Goal: Transaction & Acquisition: Purchase product/service

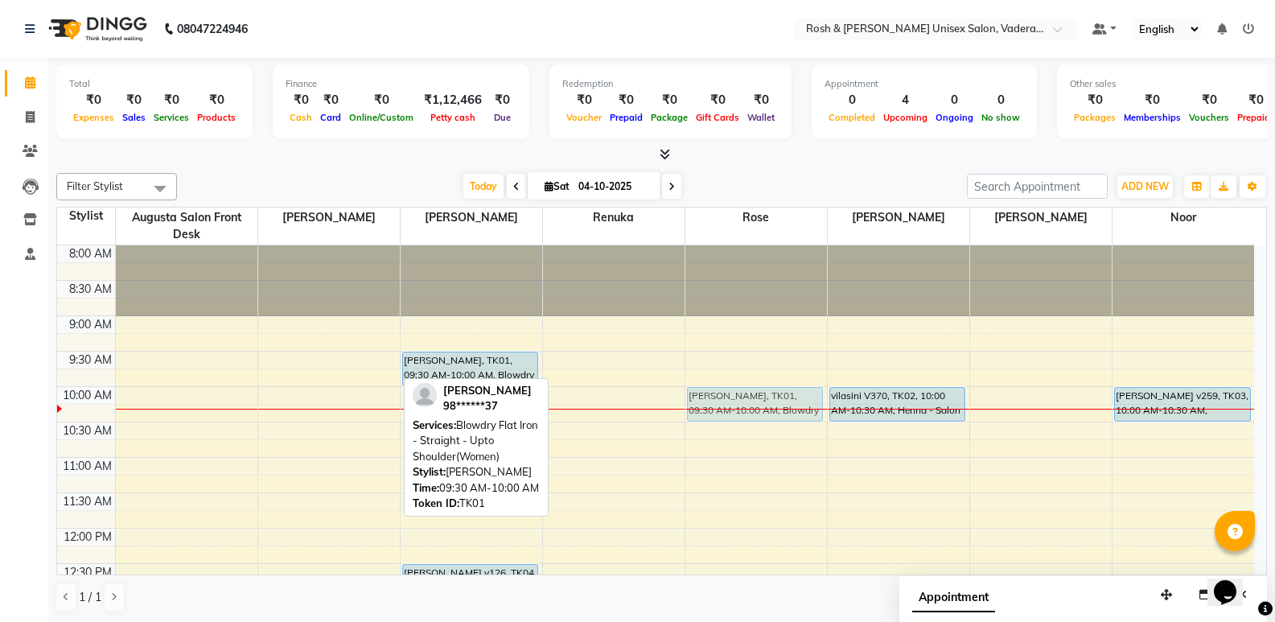
drag, startPoint x: 339, startPoint y: 365, endPoint x: 713, endPoint y: 407, distance: 375.5
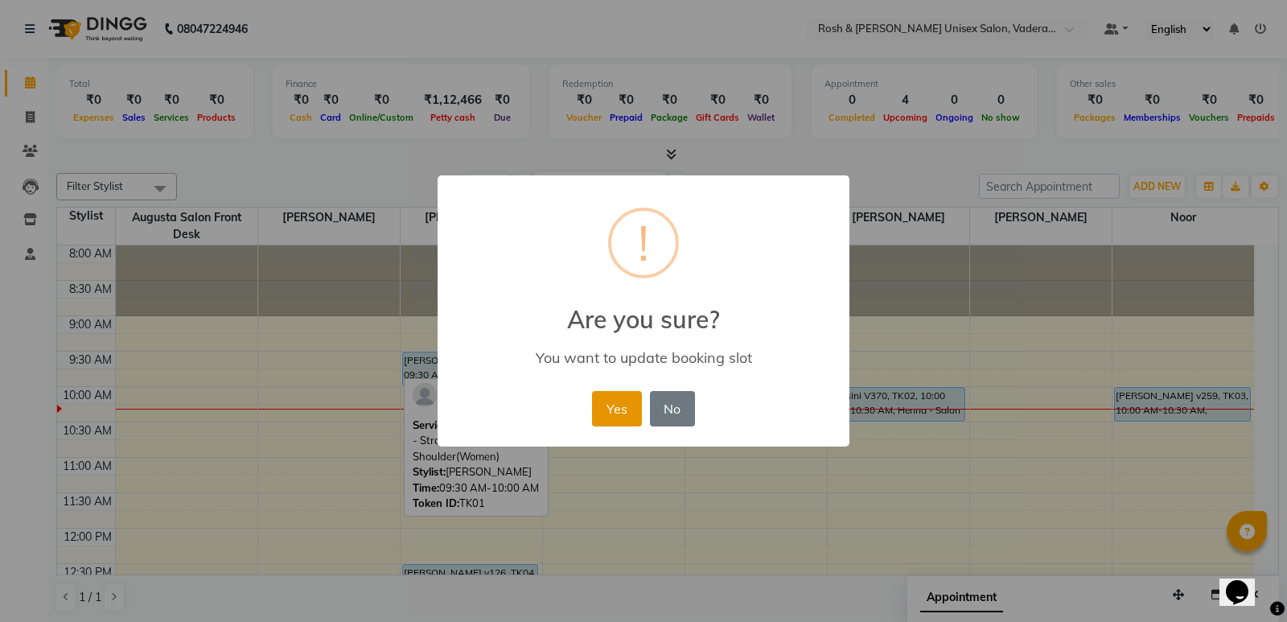
click at [632, 405] on button "Yes" at bounding box center [616, 408] width 49 height 35
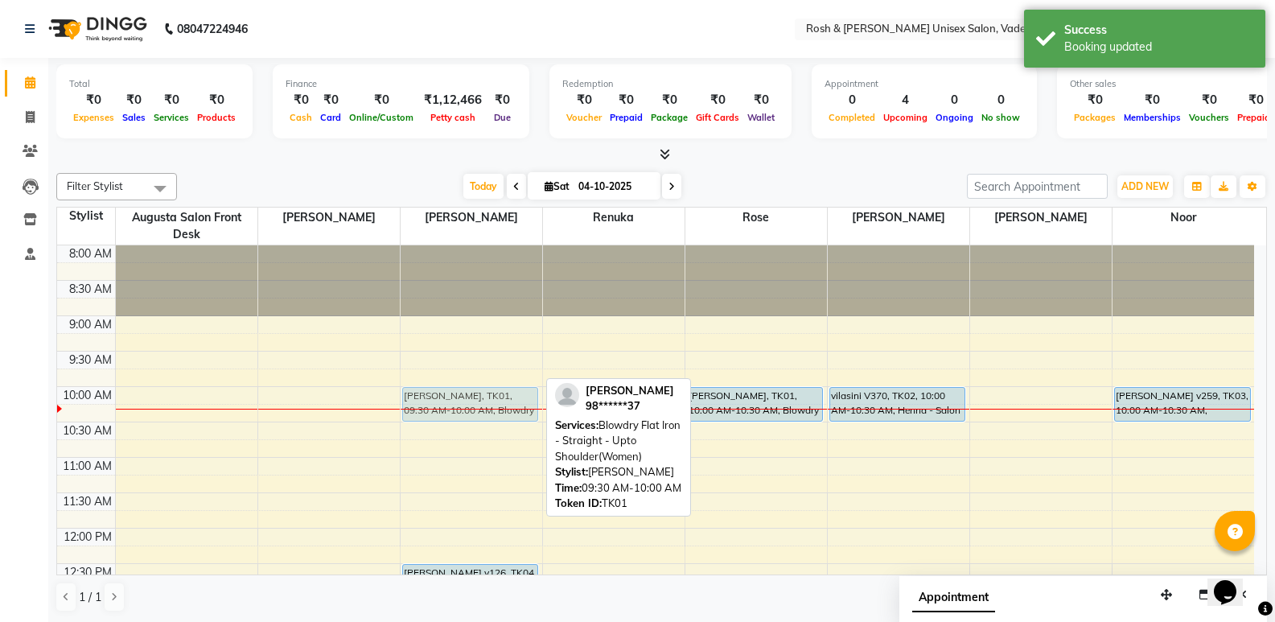
drag, startPoint x: 450, startPoint y: 358, endPoint x: 459, endPoint y: 399, distance: 42.1
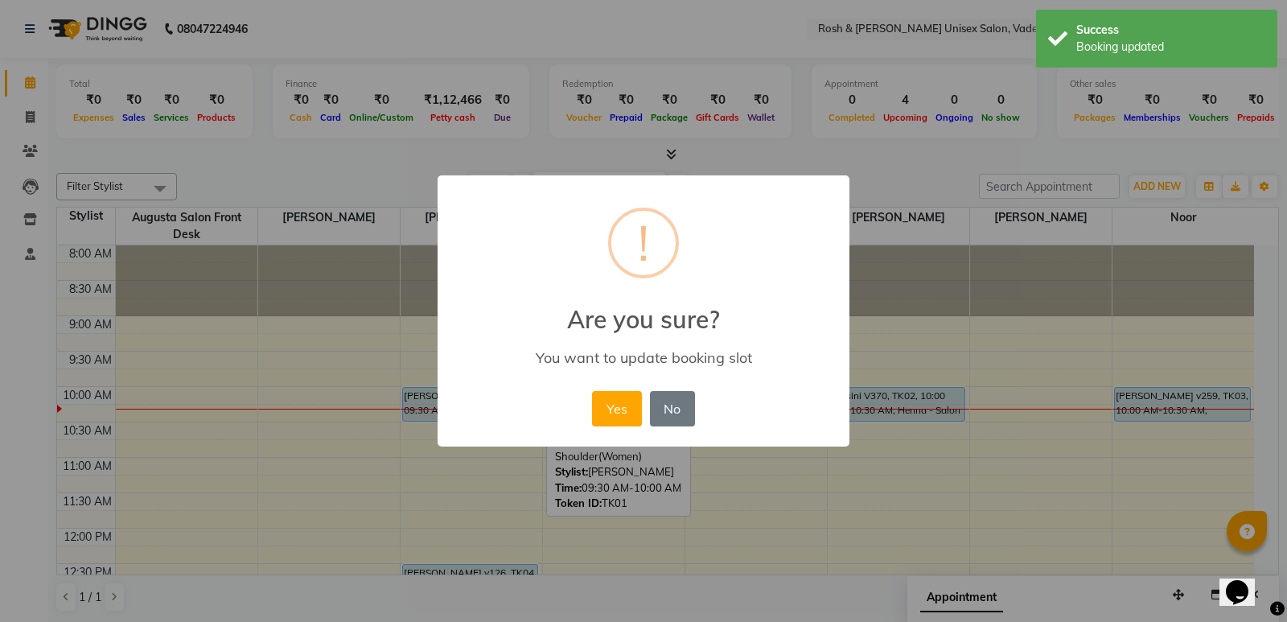
click at [615, 401] on button "Yes" at bounding box center [616, 408] width 49 height 35
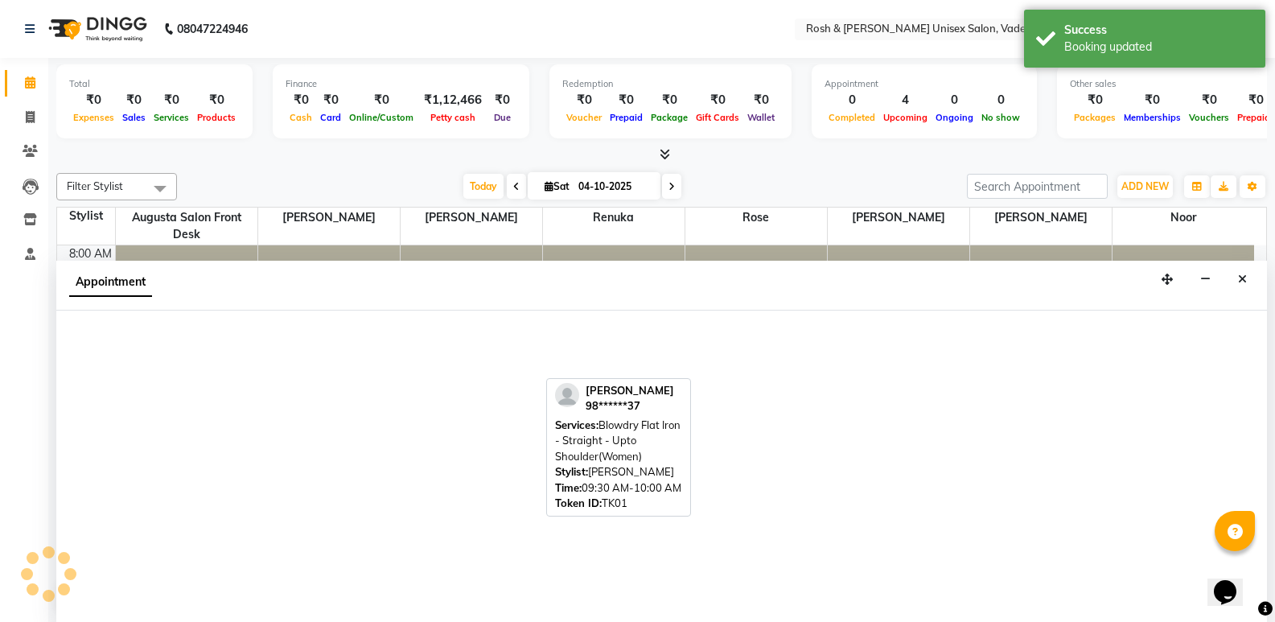
scroll to position [1, 0]
select select "87536"
select select "tentative"
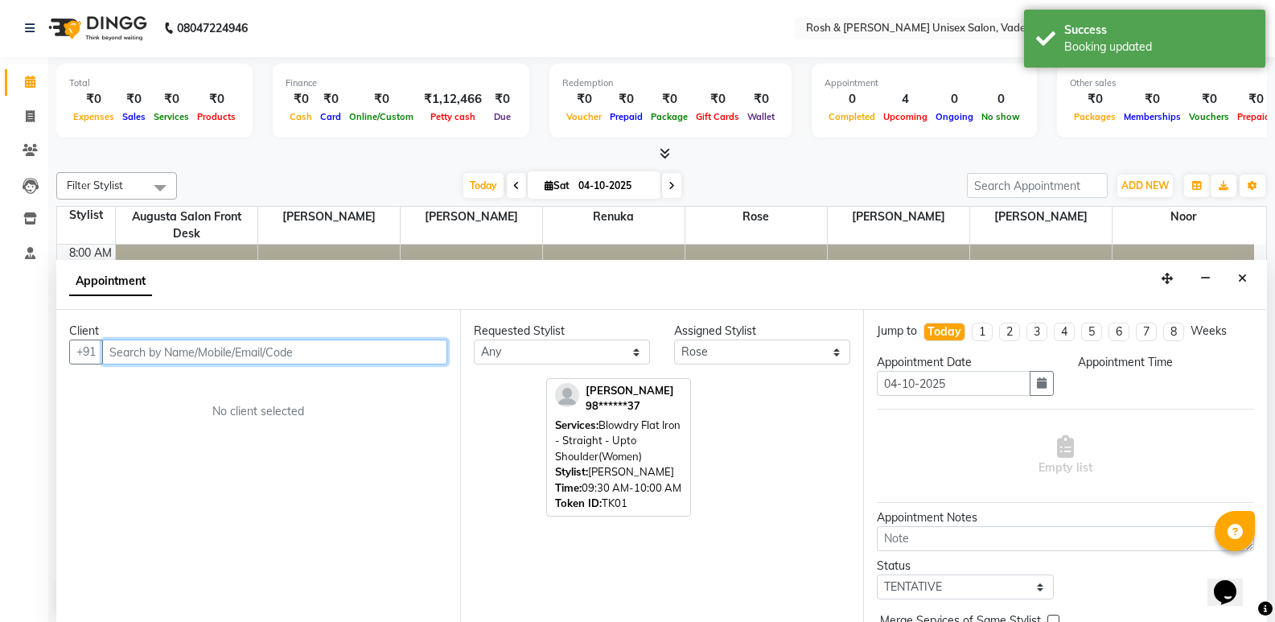
select select "690"
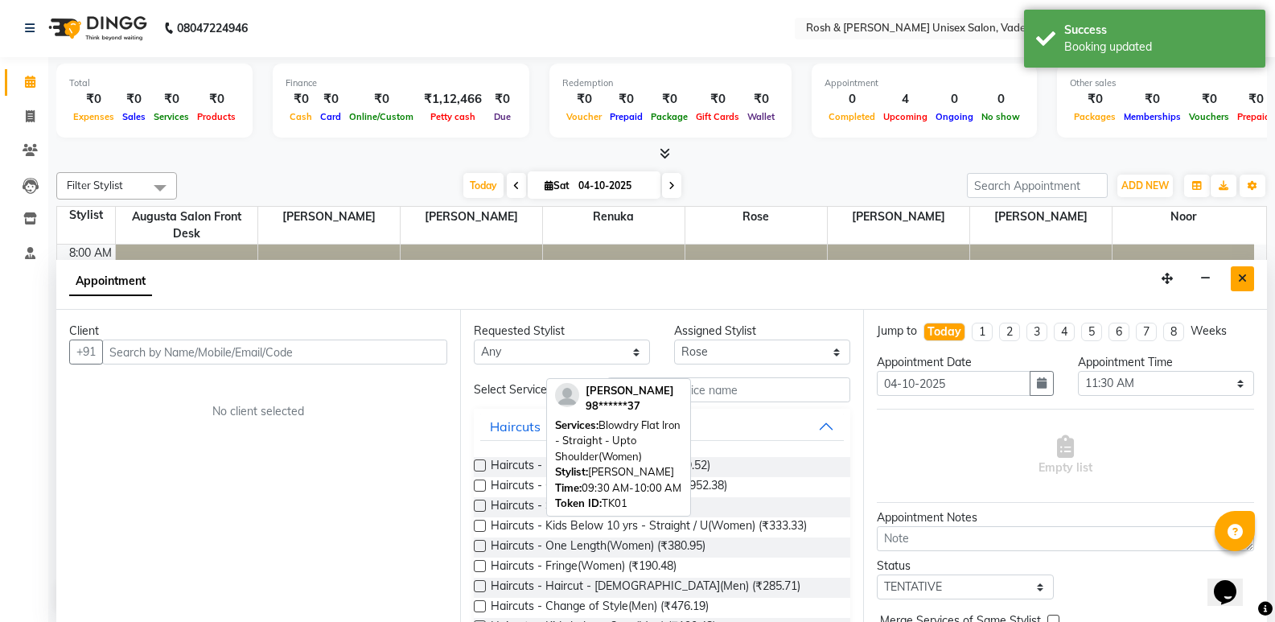
click at [1239, 282] on icon "Close" at bounding box center [1242, 278] width 9 height 11
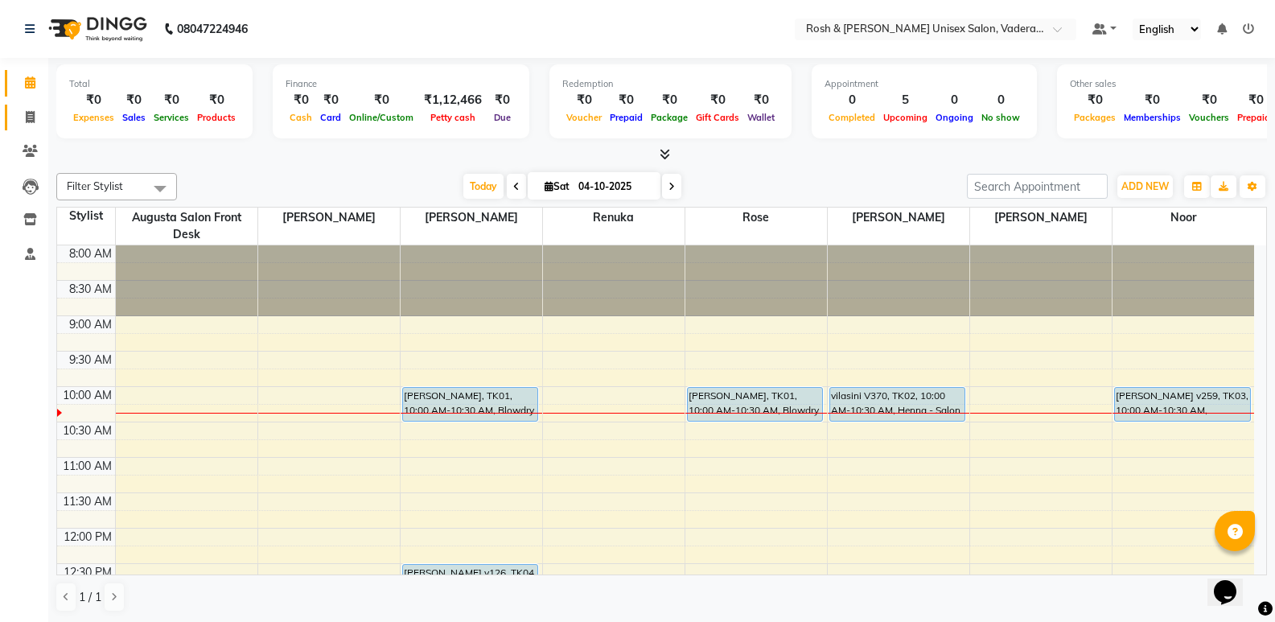
click at [27, 109] on span at bounding box center [30, 118] width 28 height 18
select select "service"
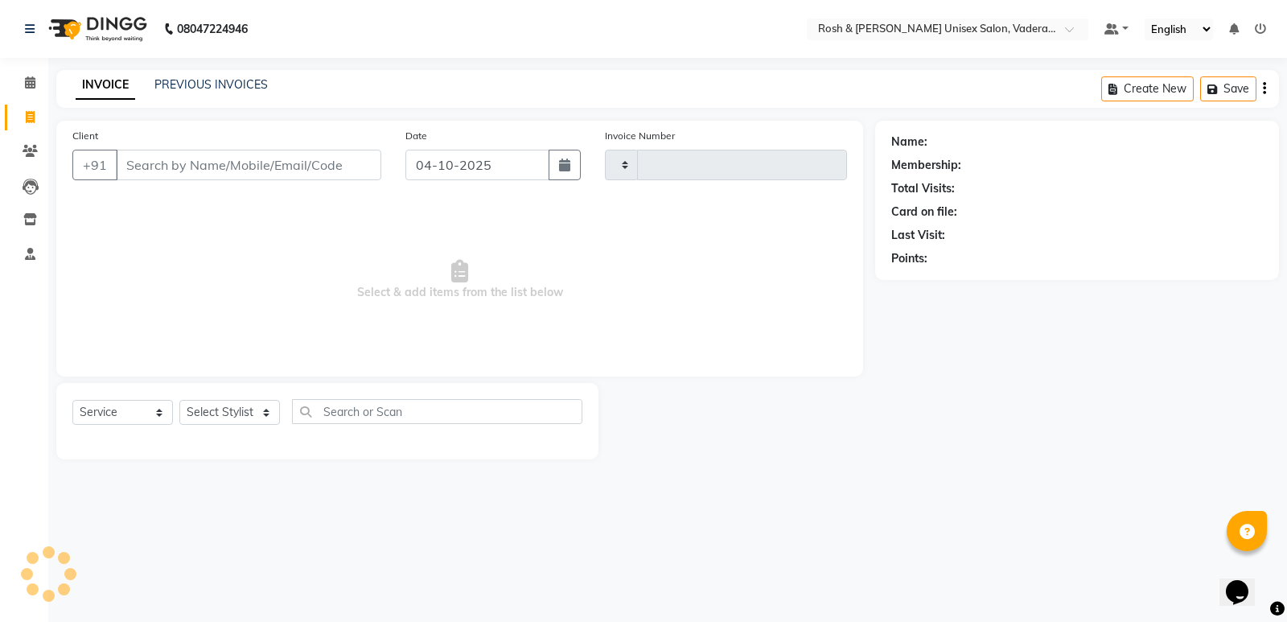
type input "1103"
select select "8657"
click at [244, 158] on input "Client" at bounding box center [248, 165] width 265 height 31
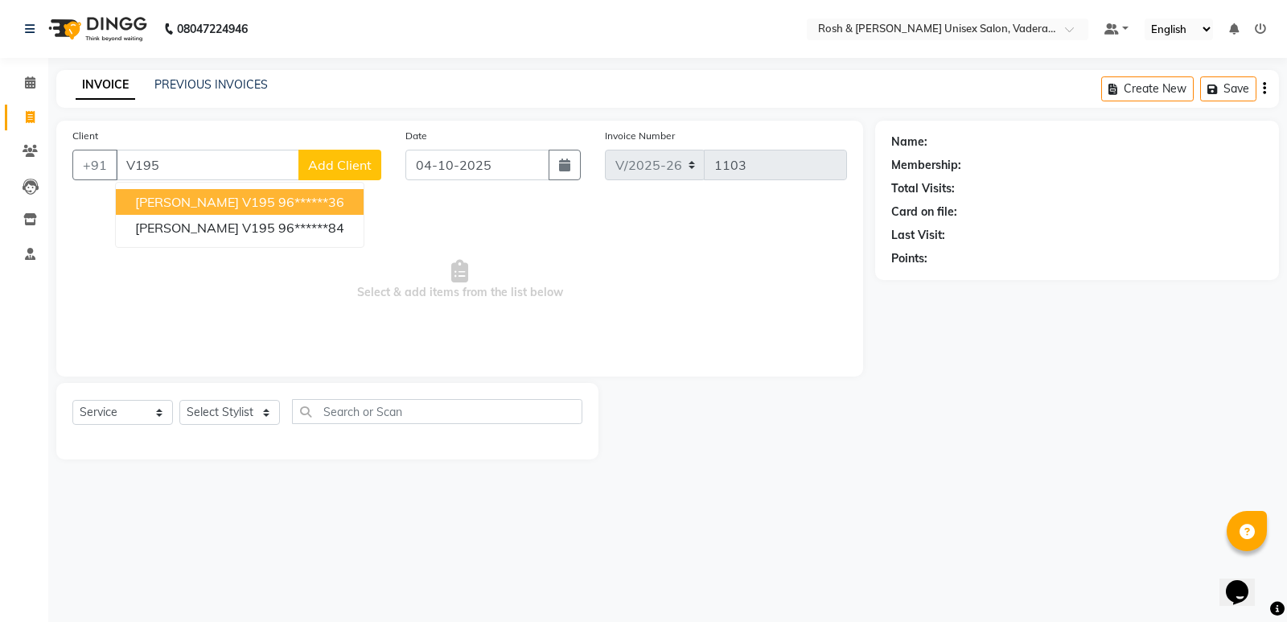
click at [253, 212] on button "natraj v195 96******36" at bounding box center [240, 202] width 248 height 26
type input "96******36"
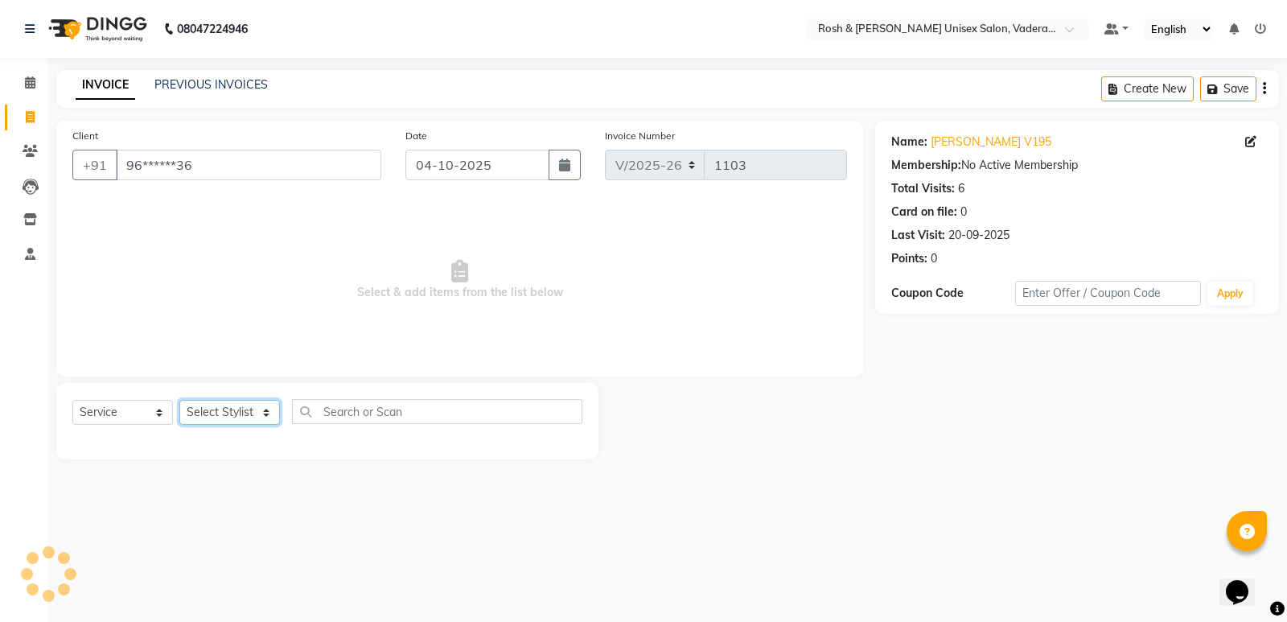
click at [260, 417] on select "Select Stylist Augusta Salon Front Desk [PERSON_NAME] [PERSON_NAME] Renuka Repo…" at bounding box center [229, 412] width 101 height 25
select select "87533"
click at [179, 400] on select "Select Stylist Augusta Salon Front Desk [PERSON_NAME] [PERSON_NAME] Renuka Repo…" at bounding box center [229, 412] width 101 height 25
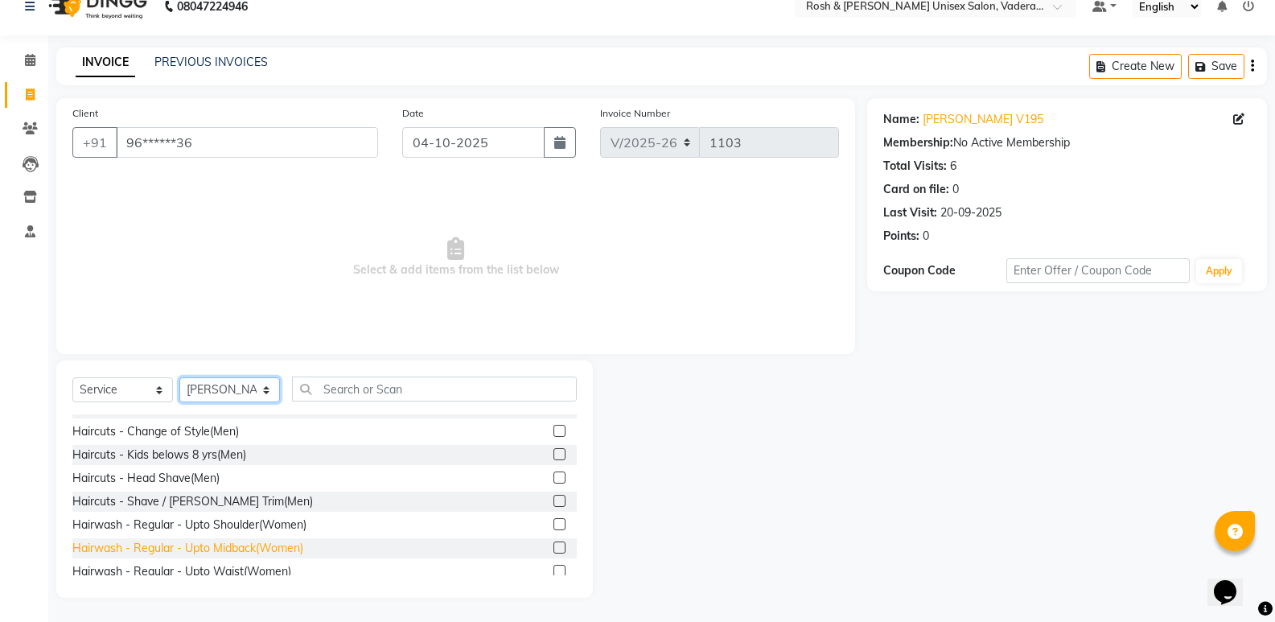
scroll to position [161, 0]
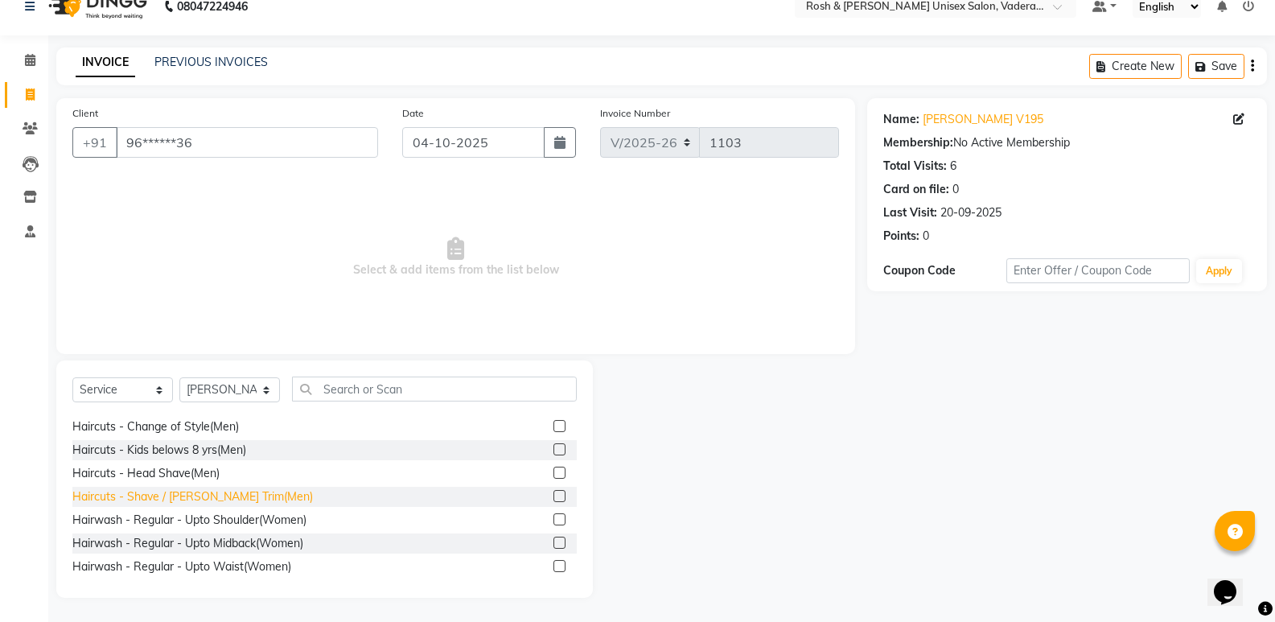
click at [234, 495] on div "Haircuts - Shave / [PERSON_NAME] Trim(Men)" at bounding box center [192, 496] width 240 height 17
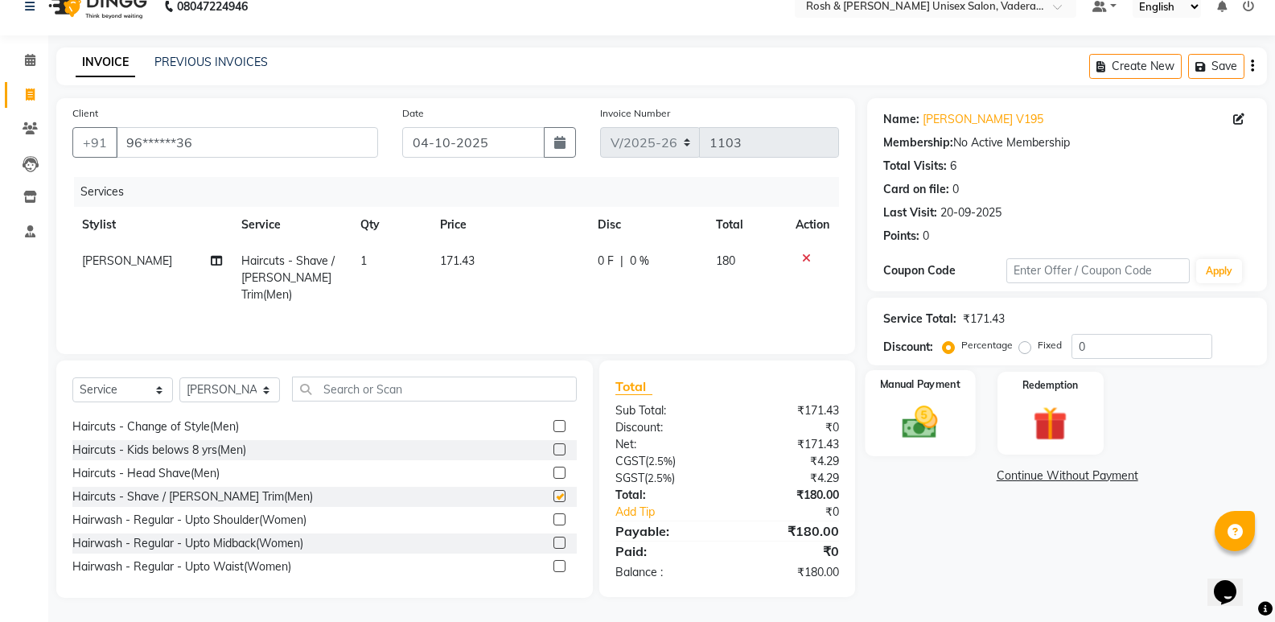
checkbox input "false"
click at [913, 410] on img at bounding box center [919, 421] width 57 height 41
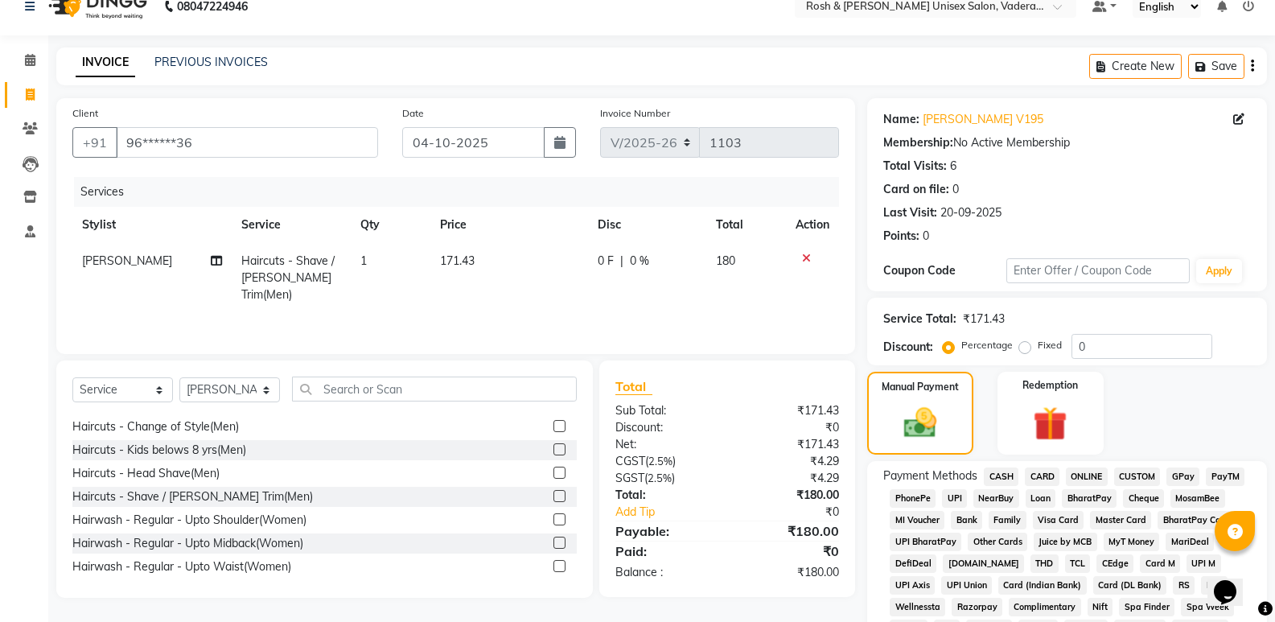
click at [1037, 475] on span "CARD" at bounding box center [1042, 476] width 35 height 18
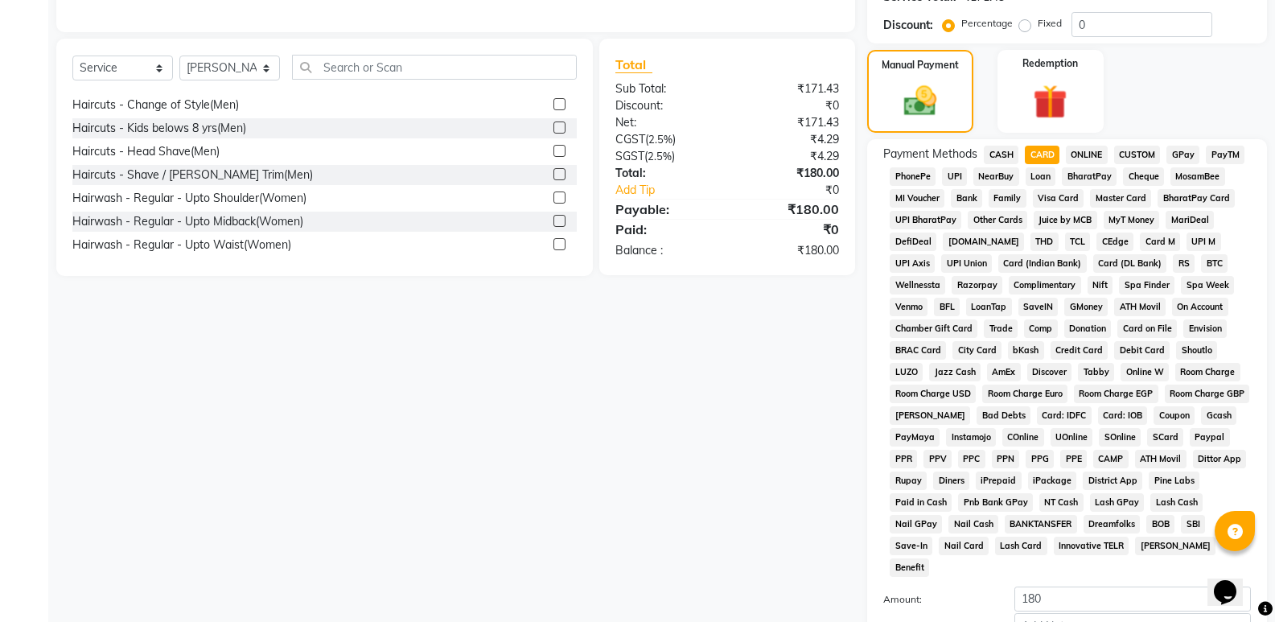
scroll to position [491, 0]
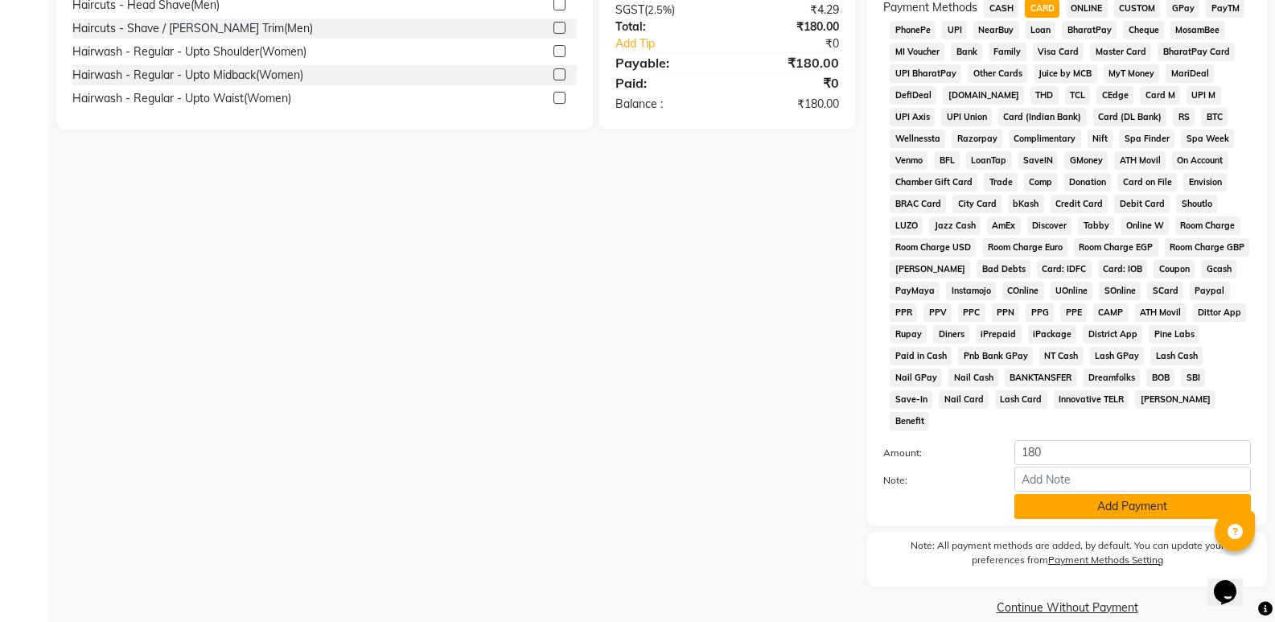
click at [1096, 494] on button "Add Payment" at bounding box center [1132, 506] width 236 height 25
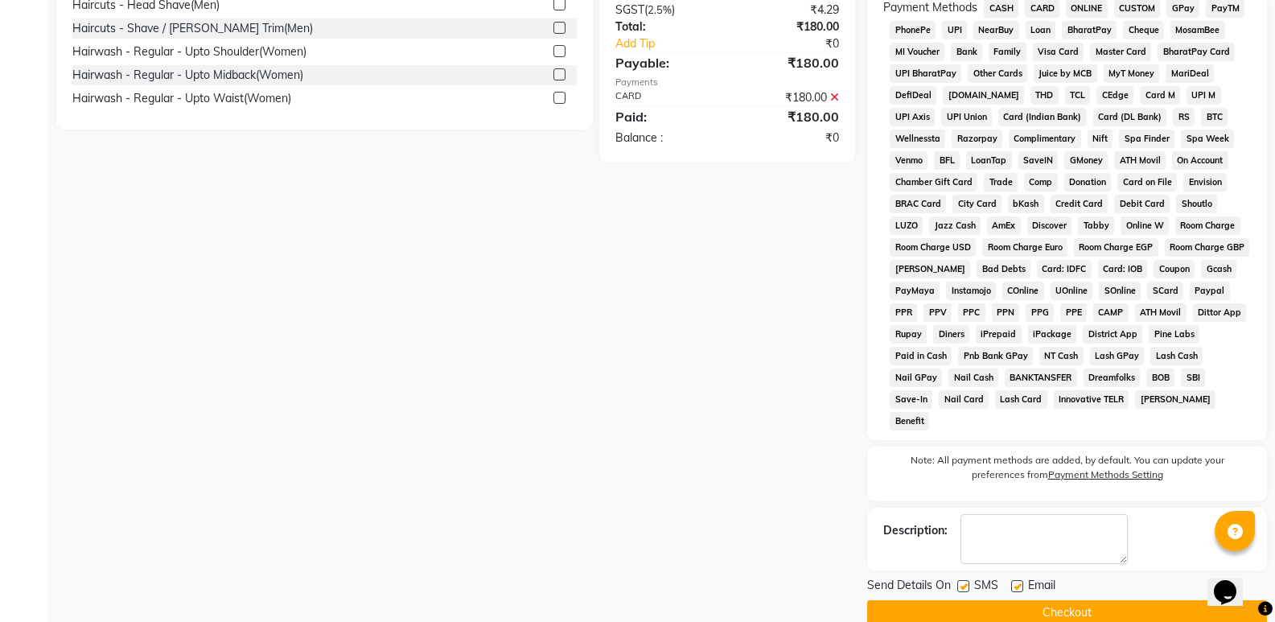
scroll to position [496, 0]
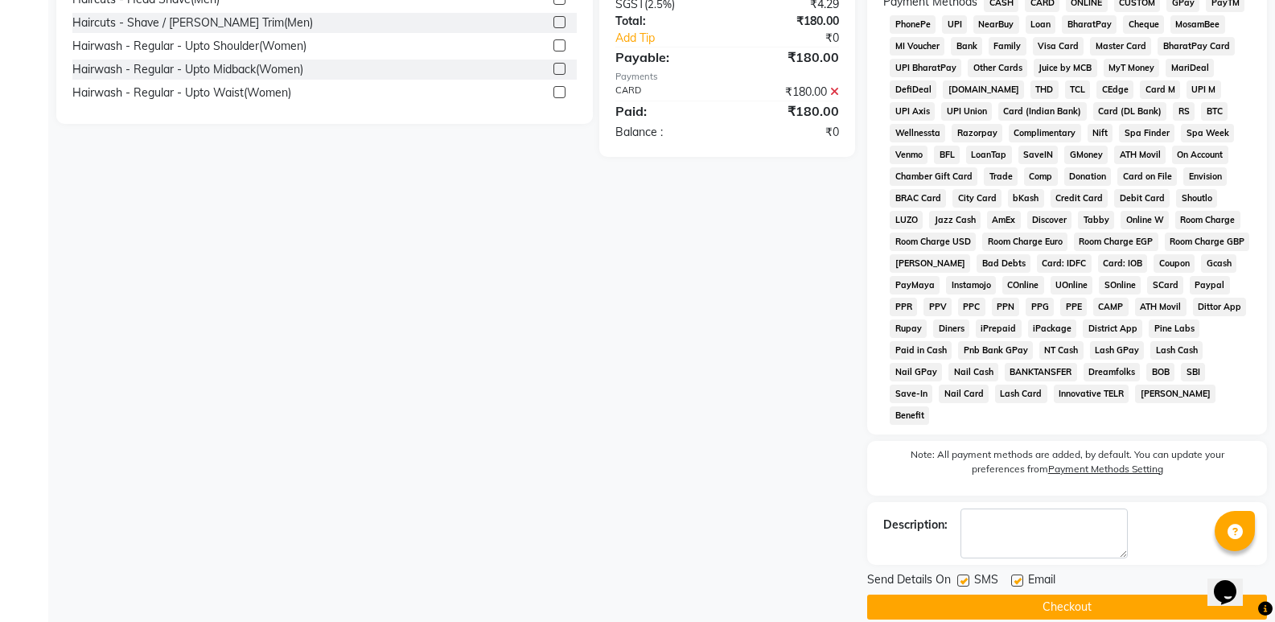
click at [1039, 594] on button "Checkout" at bounding box center [1067, 606] width 400 height 25
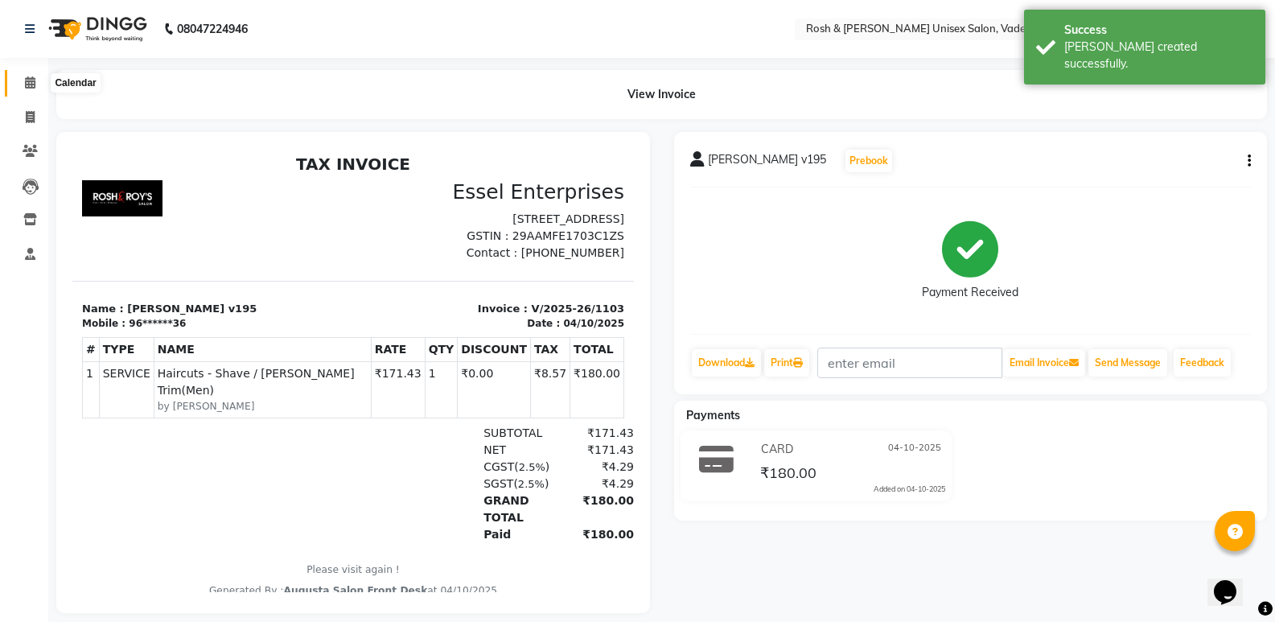
click at [20, 91] on span at bounding box center [30, 83] width 28 height 18
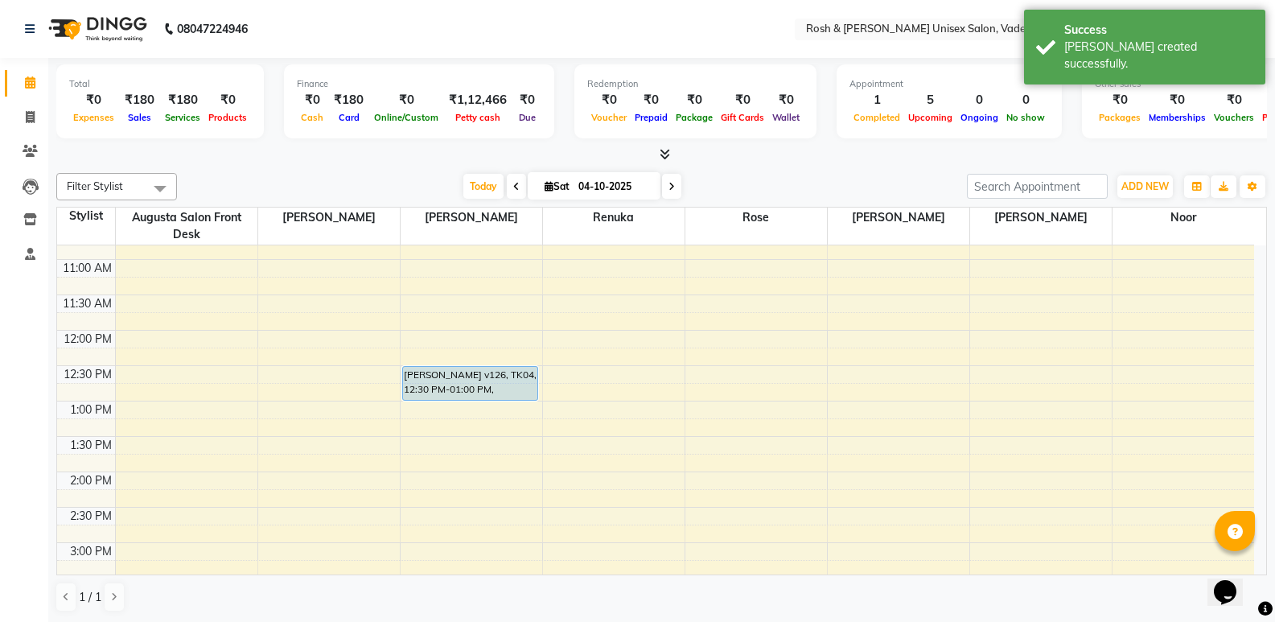
scroll to position [161, 0]
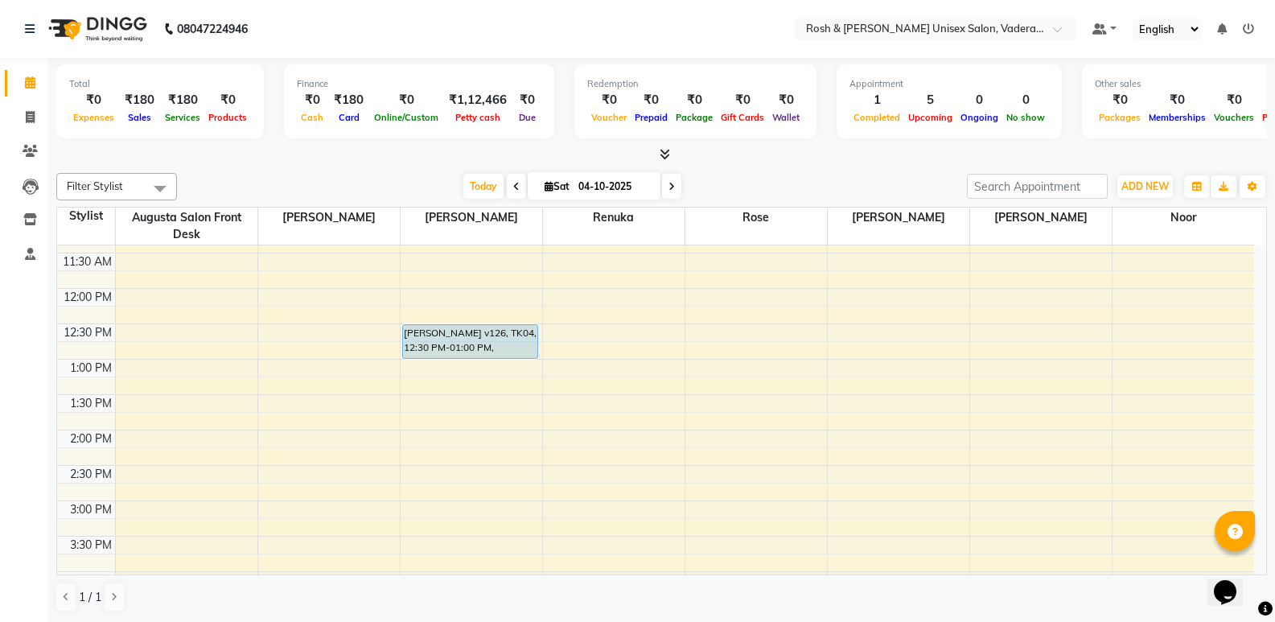
scroll to position [241, 0]
click at [28, 116] on icon at bounding box center [30, 117] width 9 height 12
select select "service"
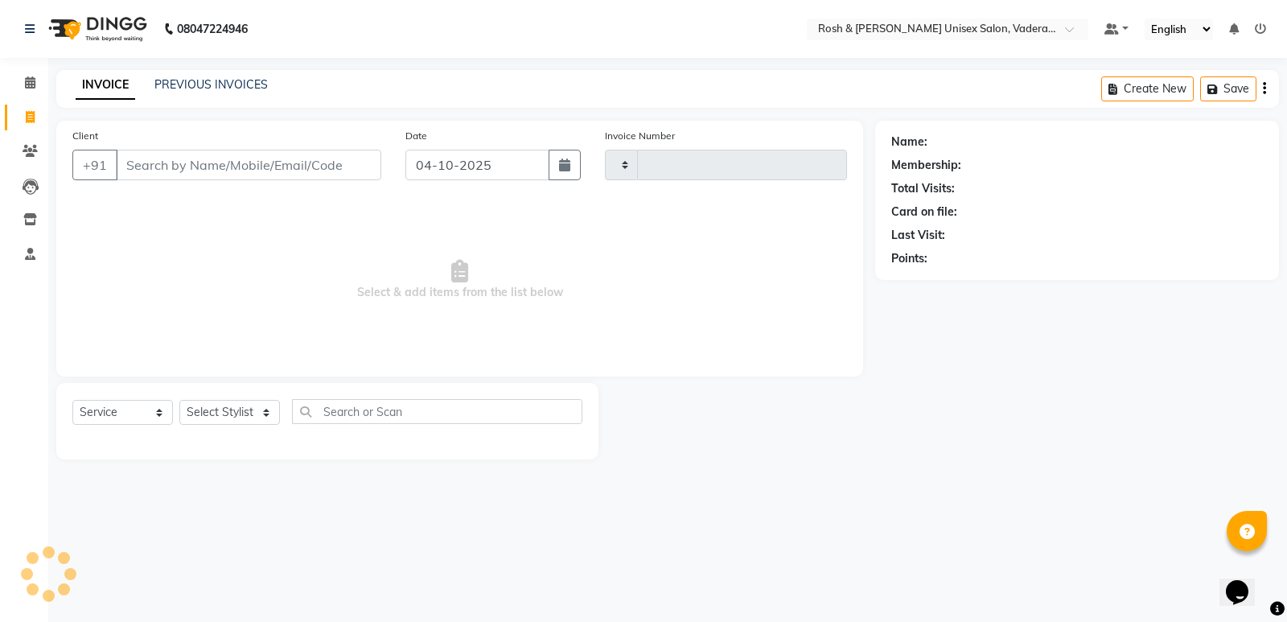
type input "1104"
select select "8657"
click at [269, 171] on input "Client" at bounding box center [248, 165] width 265 height 31
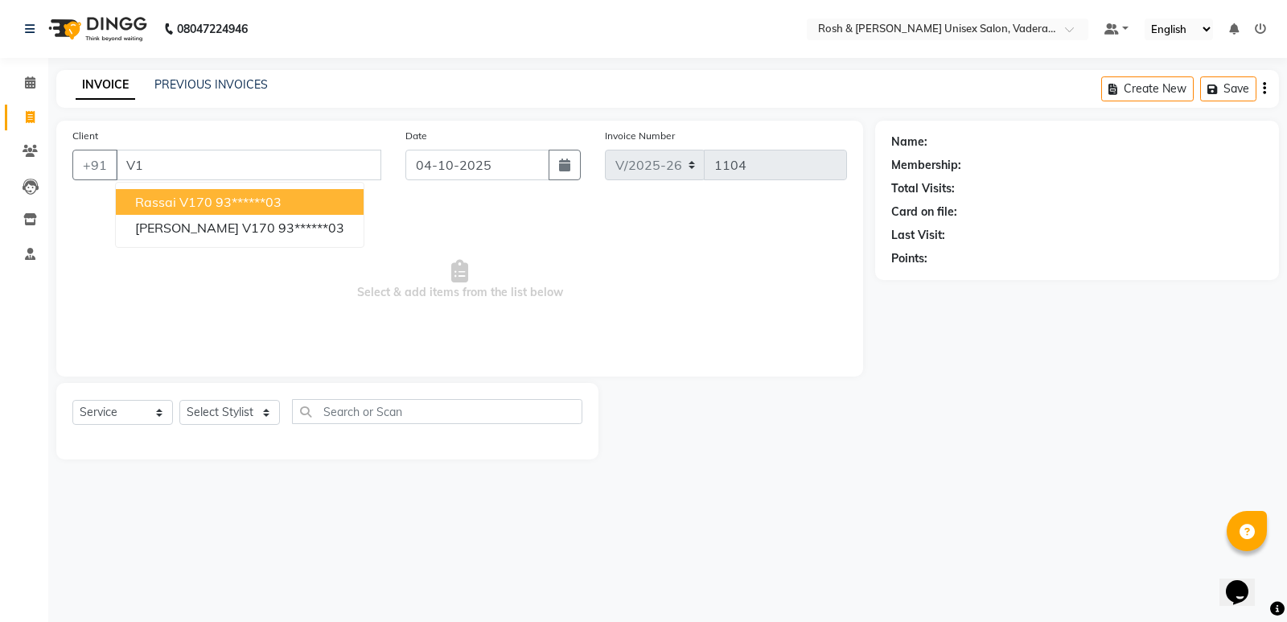
type input "V"
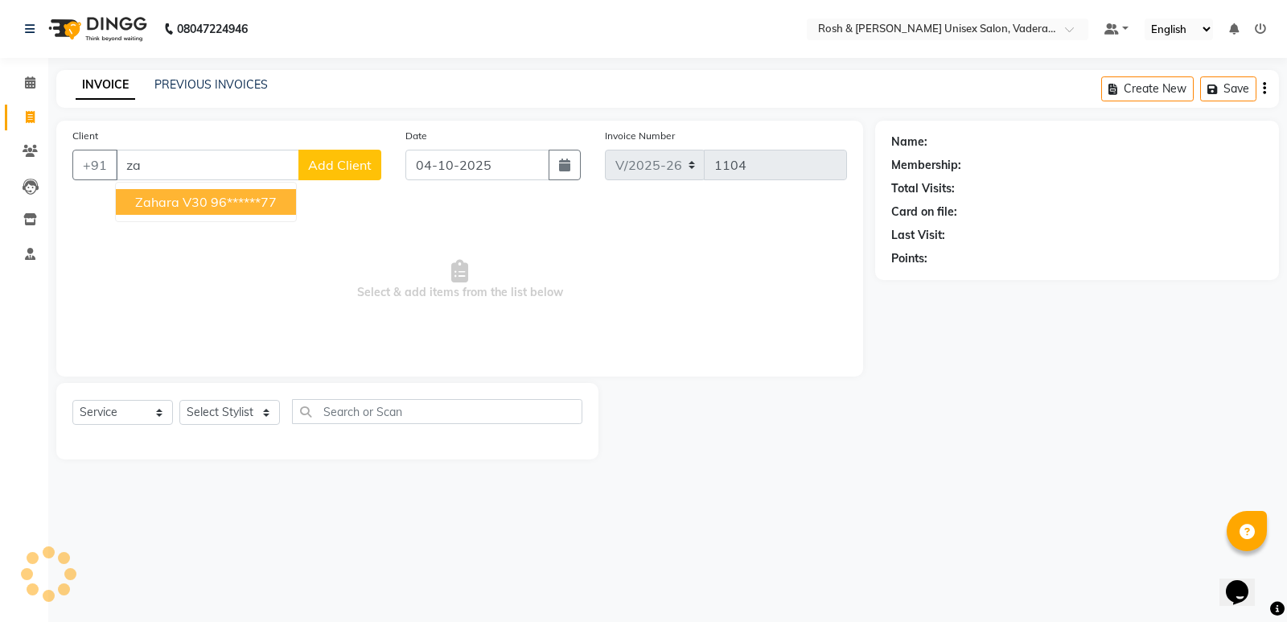
type input "z"
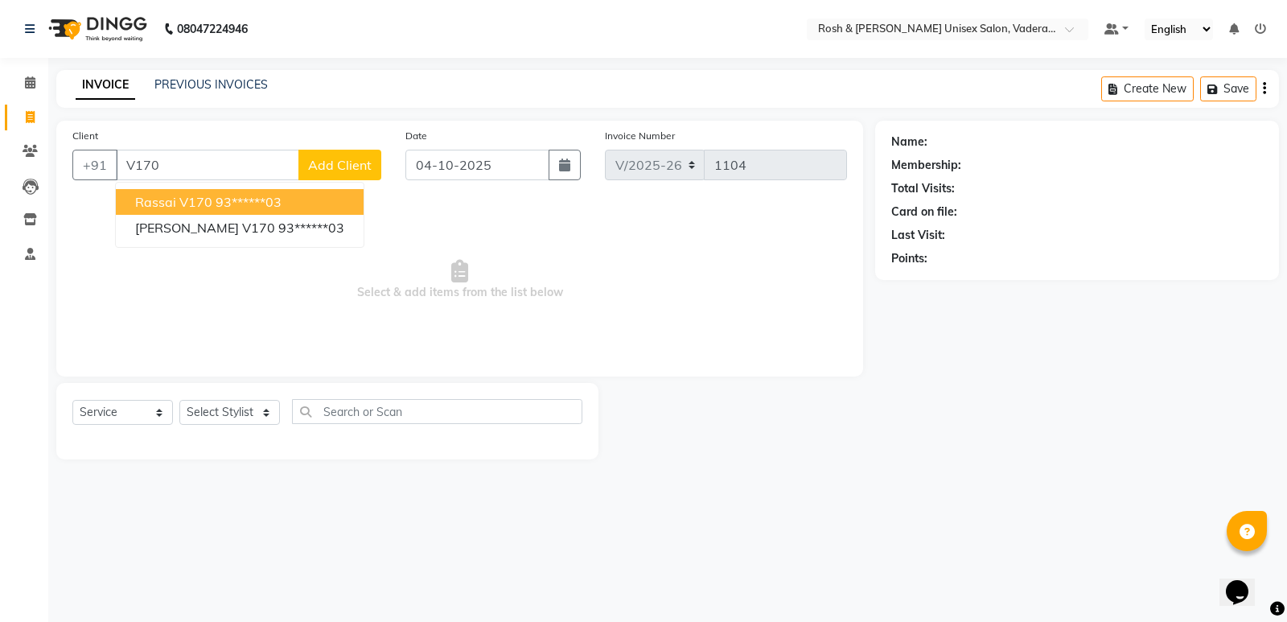
click at [179, 198] on span "Rassai V170" at bounding box center [173, 202] width 77 height 16
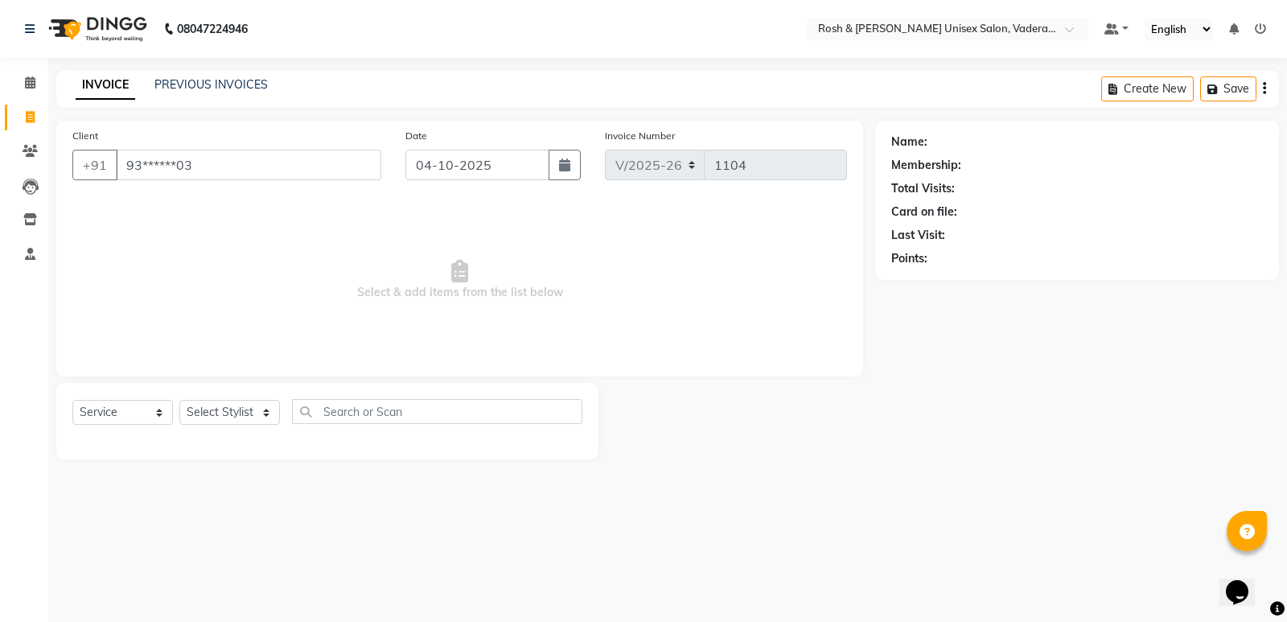
type input "93******03"
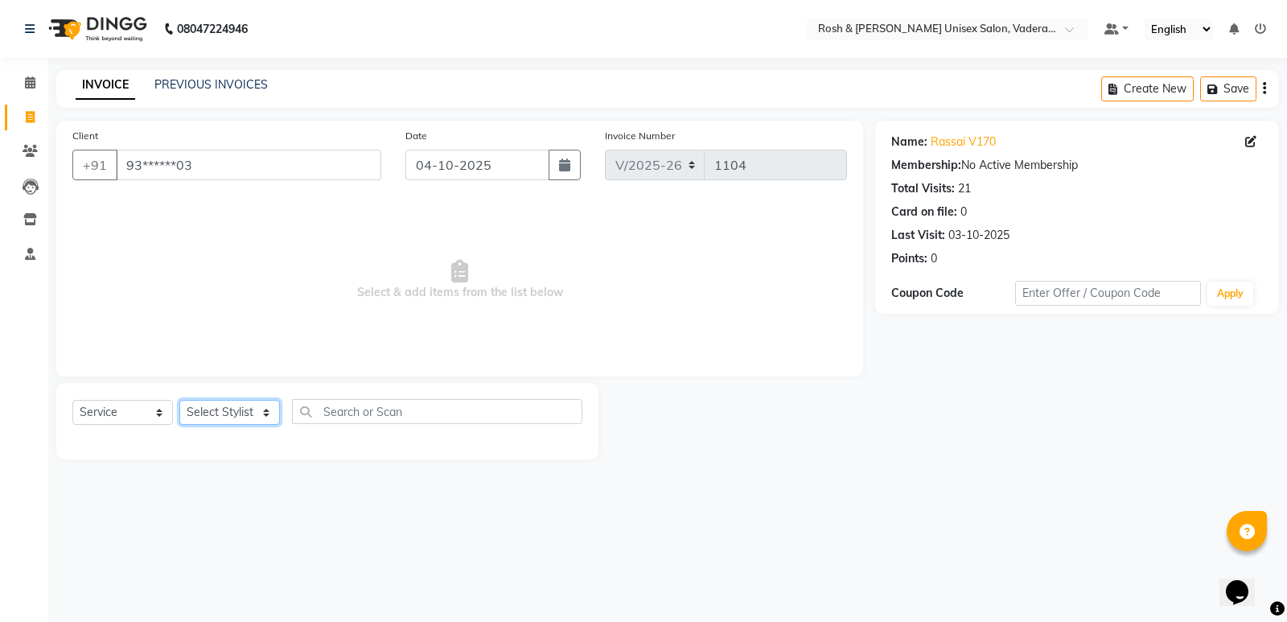
click at [253, 409] on select "Select Stylist Augusta Salon Front Desk [PERSON_NAME] [PERSON_NAME] Renuka Repo…" at bounding box center [229, 412] width 101 height 25
select select "87537"
click at [179, 400] on select "Select Stylist Augusta Salon Front Desk [PERSON_NAME] [PERSON_NAME] Renuka Repo…" at bounding box center [229, 412] width 101 height 25
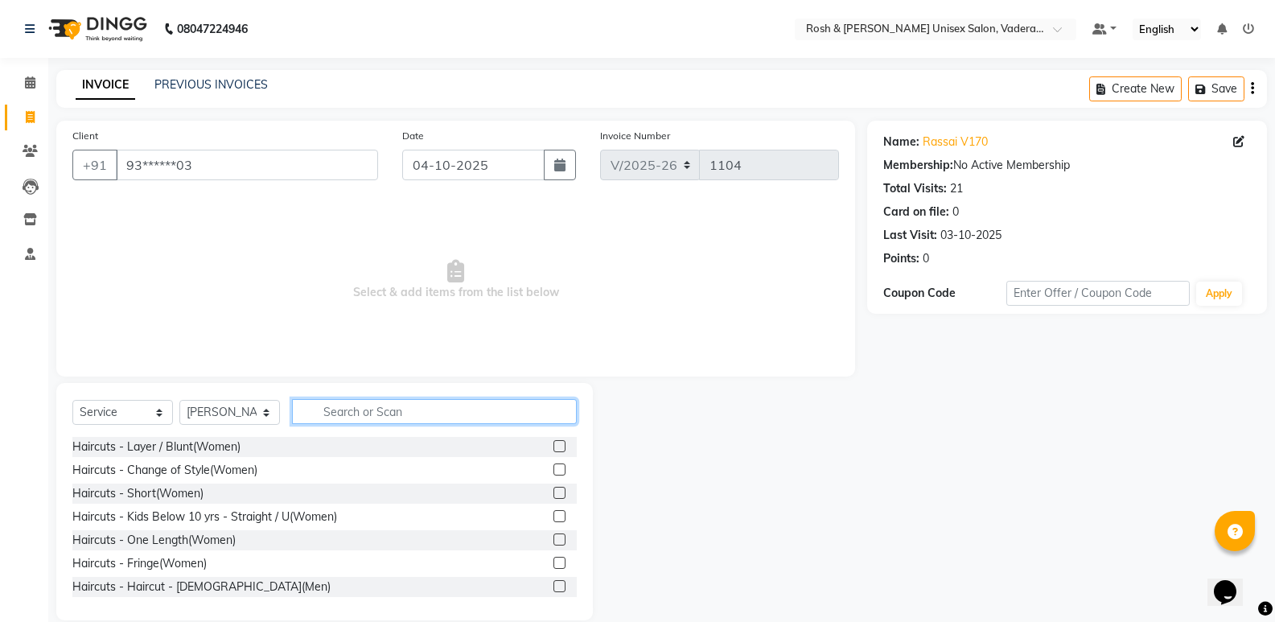
click at [330, 410] on input "text" at bounding box center [434, 411] width 285 height 25
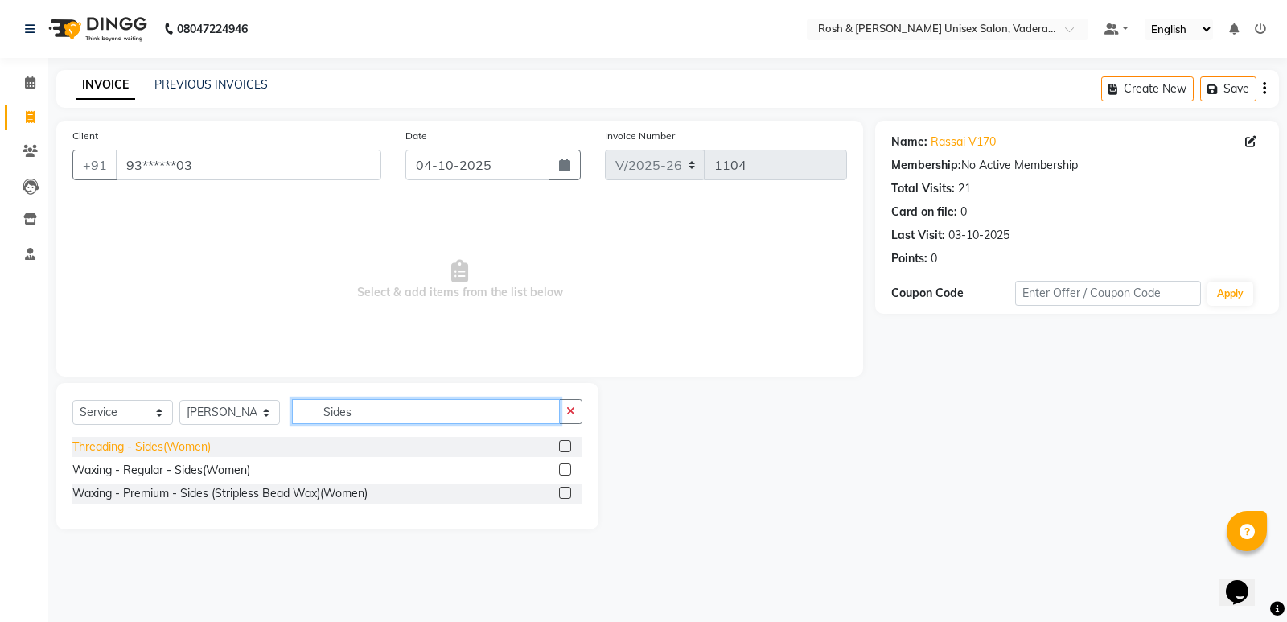
type input "Sides"
click at [107, 448] on div "Threading - Sides(Women)" at bounding box center [141, 446] width 138 height 17
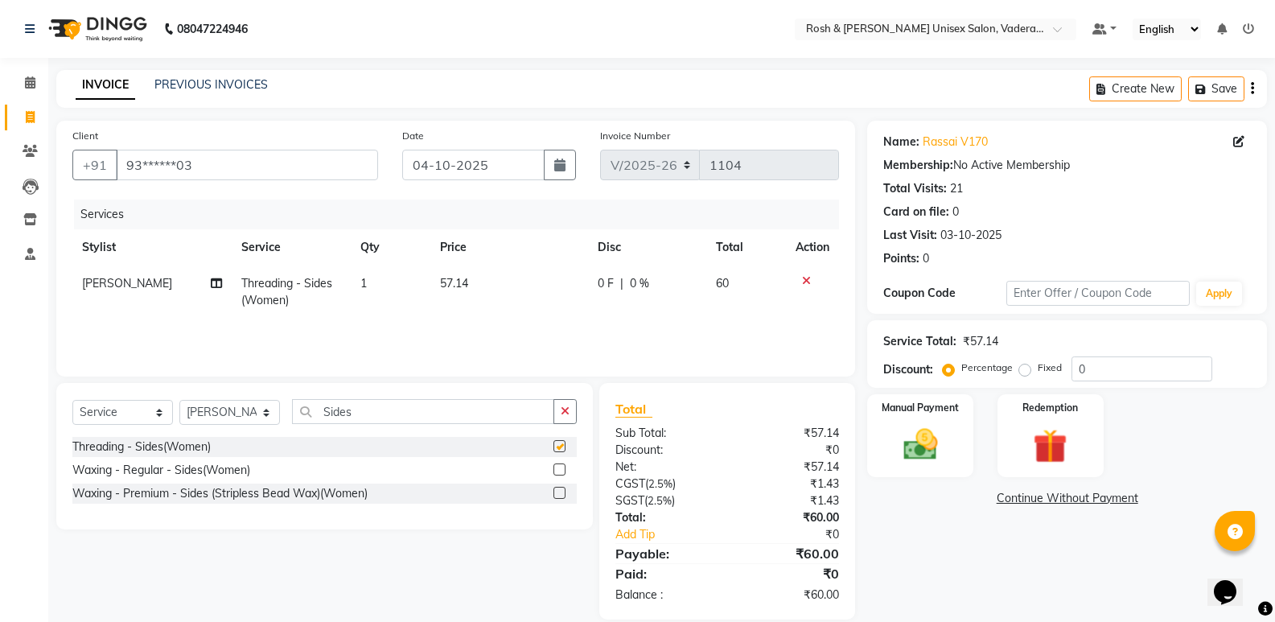
checkbox input "false"
click at [424, 417] on input "Sides" at bounding box center [423, 411] width 262 height 25
type input "S"
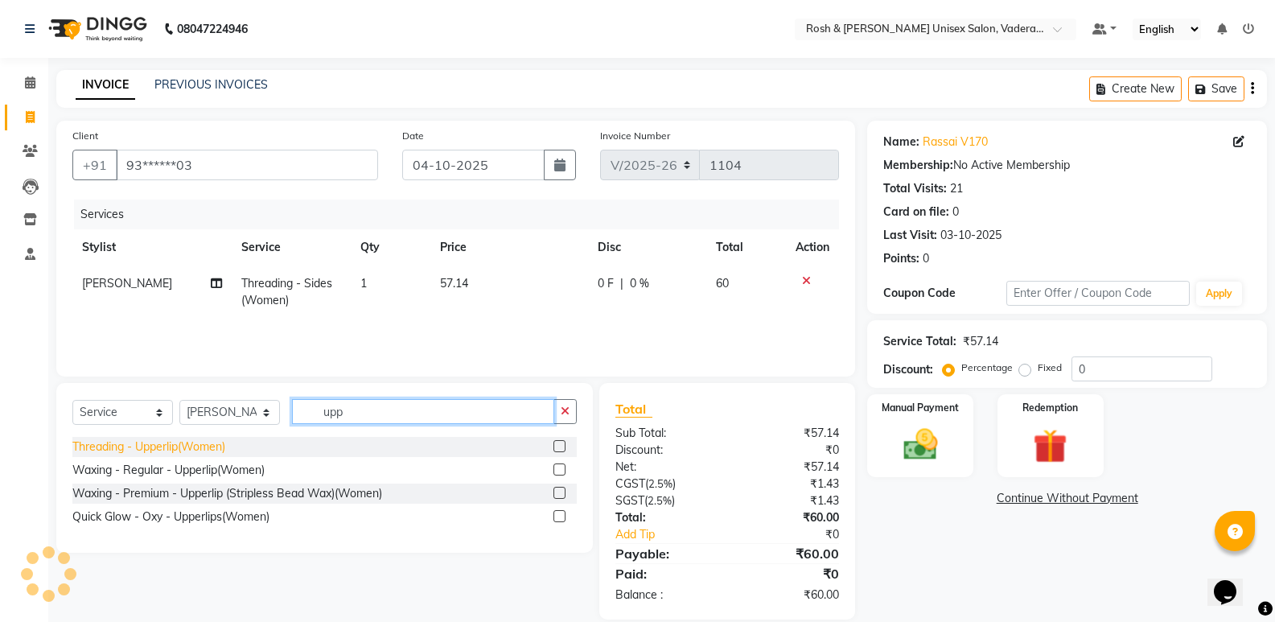
type input "upp"
click at [149, 446] on div "Threading - Upperlip(Women)" at bounding box center [148, 446] width 153 height 17
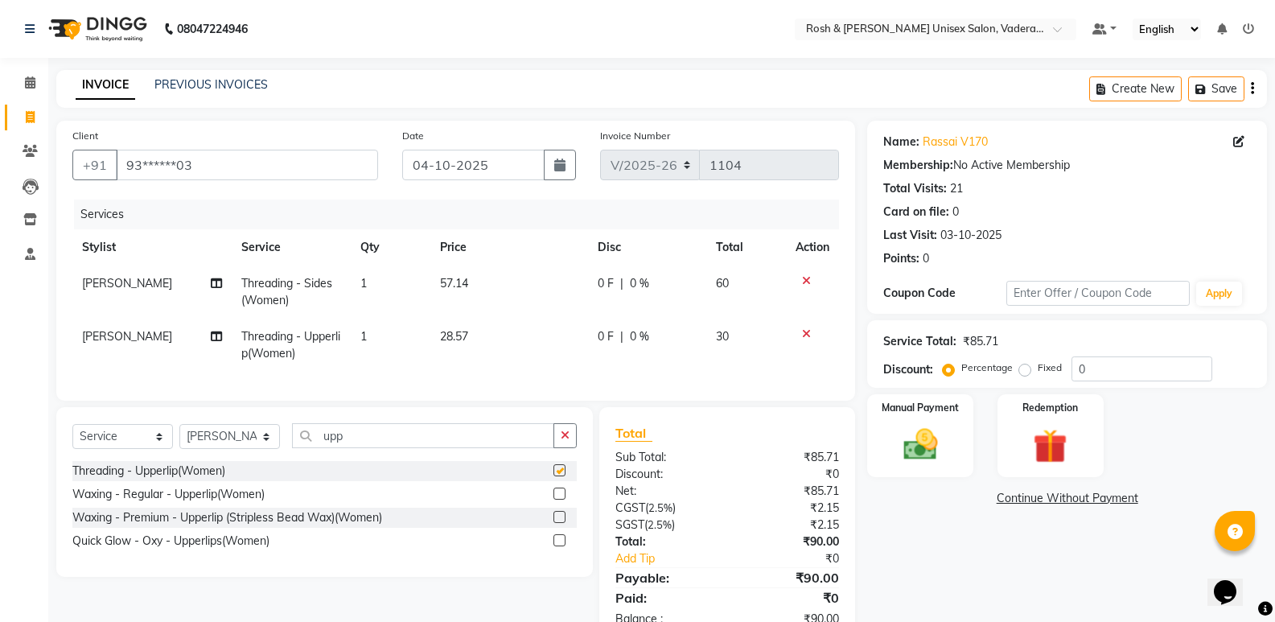
checkbox input "false"
click at [222, 447] on select "Select Stylist Augusta Salon Front Desk [PERSON_NAME] [PERSON_NAME] Renuka Repo…" at bounding box center [229, 436] width 101 height 25
select select "87534"
click at [179, 436] on select "Select Stylist Augusta Salon Front Desk [PERSON_NAME] [PERSON_NAME] Renuka Repo…" at bounding box center [229, 436] width 101 height 25
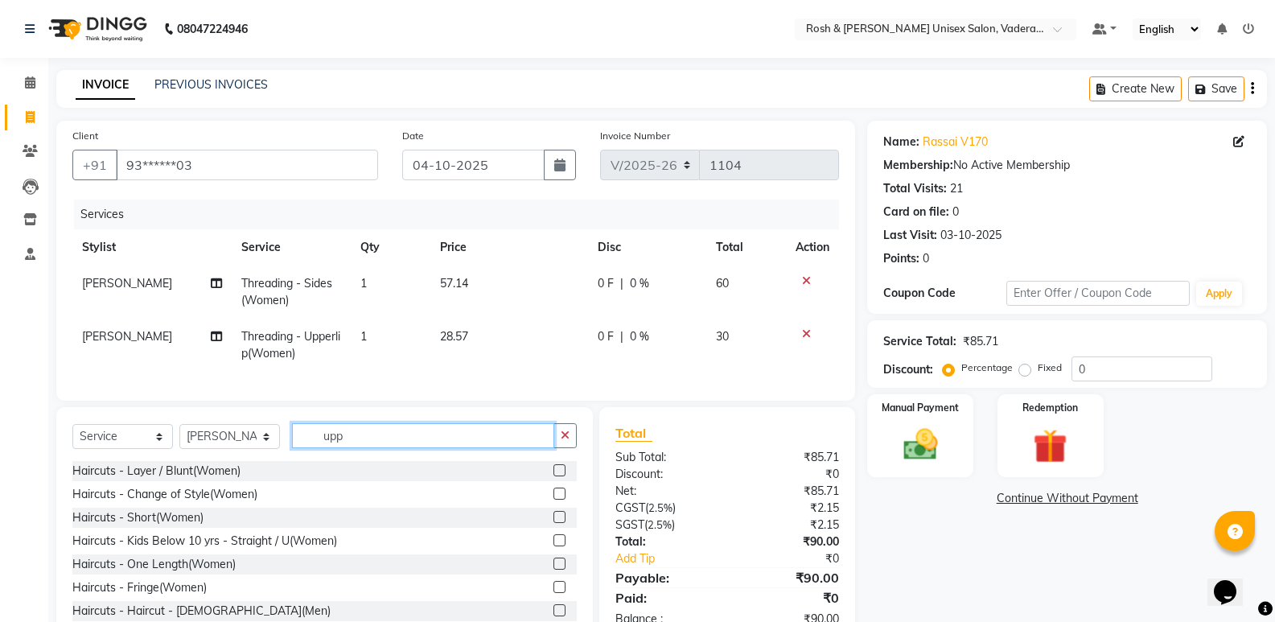
click at [368, 448] on input "upp" at bounding box center [423, 435] width 262 height 25
type input "u"
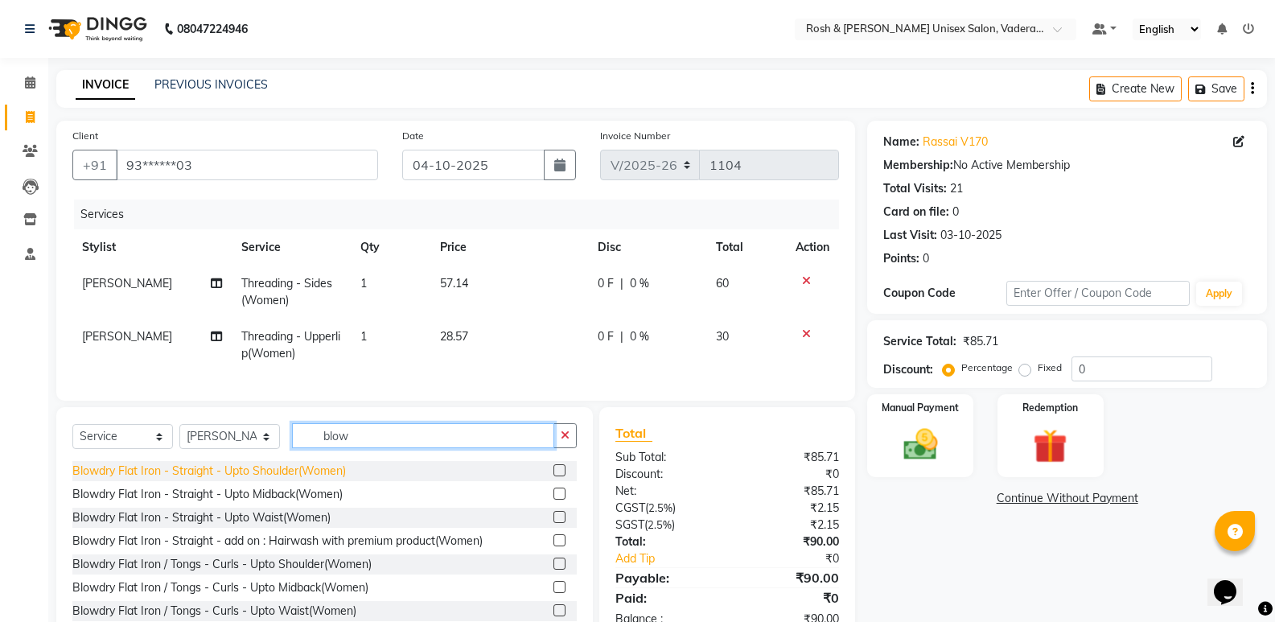
type input "blow"
click at [230, 476] on div "Blowdry Flat Iron - Straight - Upto Shoulder(Women)" at bounding box center [208, 470] width 273 height 17
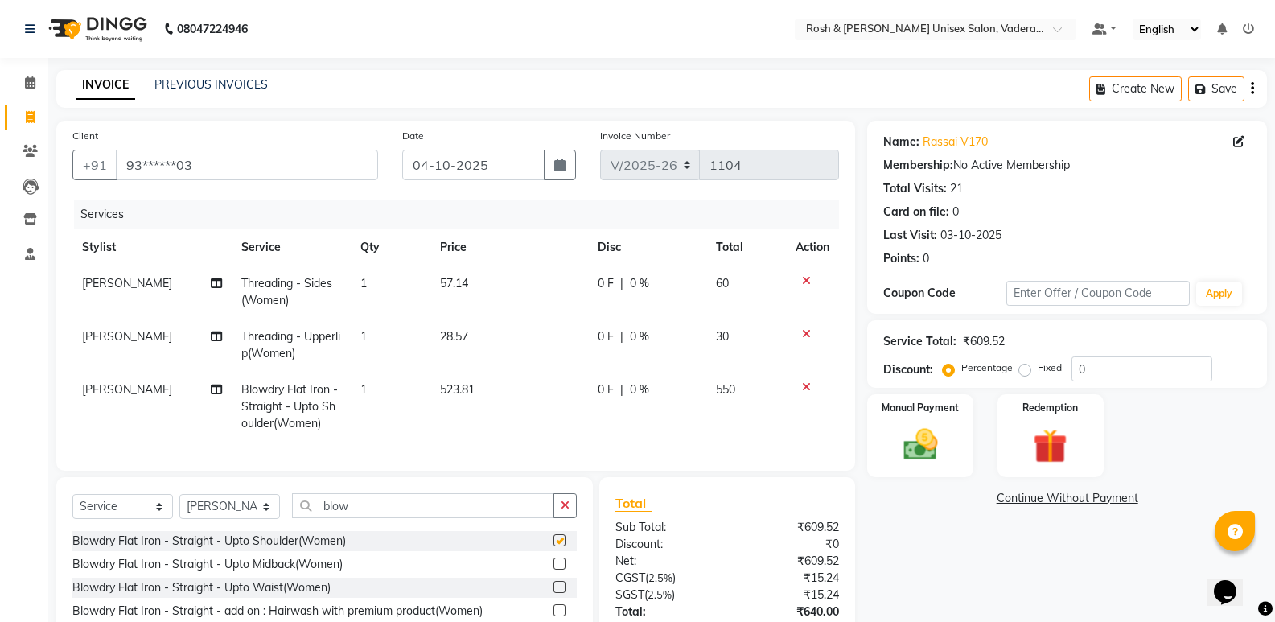
checkbox input "false"
click at [1230, 99] on button "Save" at bounding box center [1216, 88] width 56 height 25
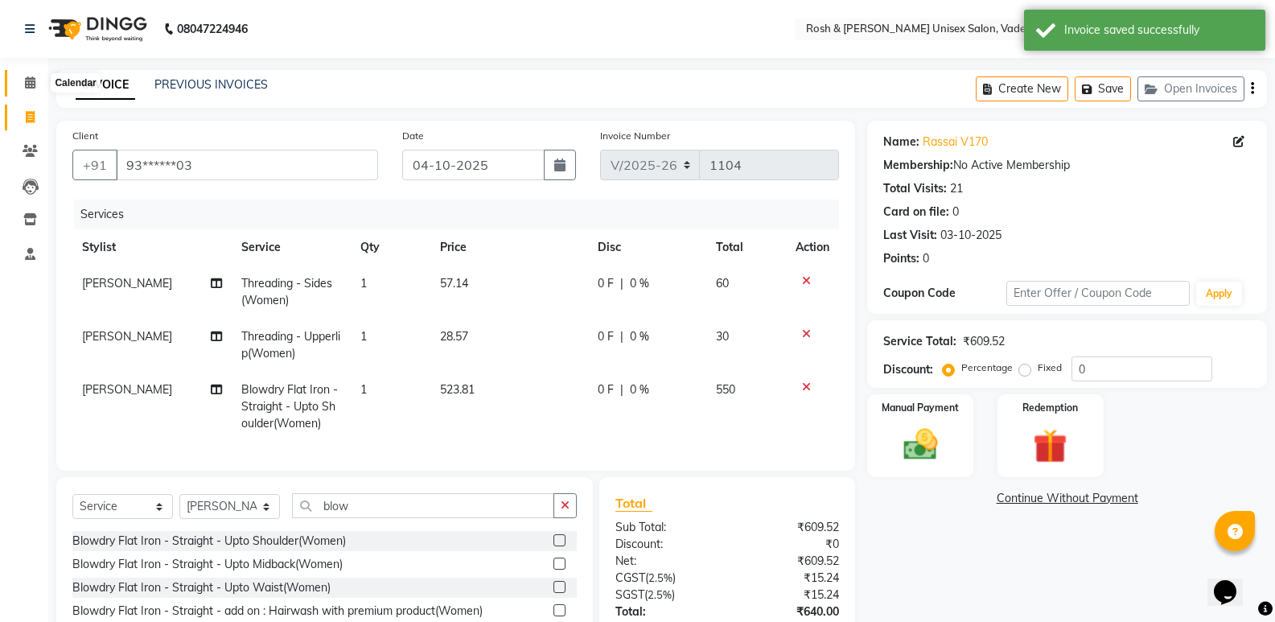
click at [27, 80] on icon at bounding box center [30, 82] width 10 height 12
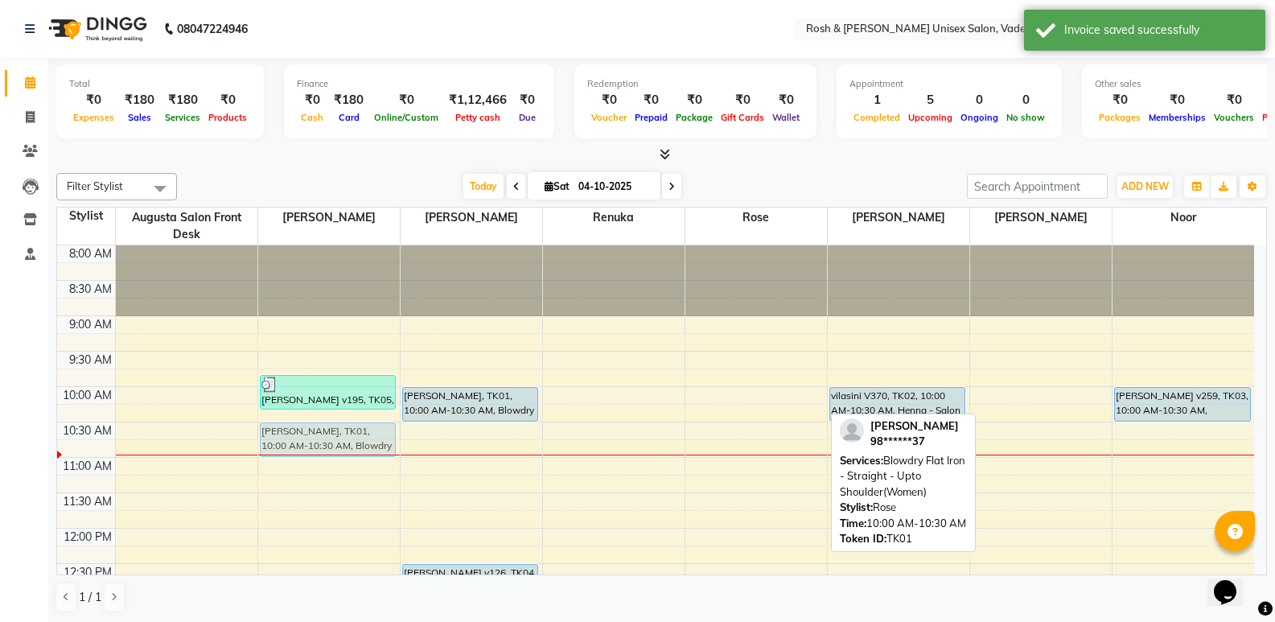
drag, startPoint x: 725, startPoint y: 400, endPoint x: 241, endPoint y: 433, distance: 485.2
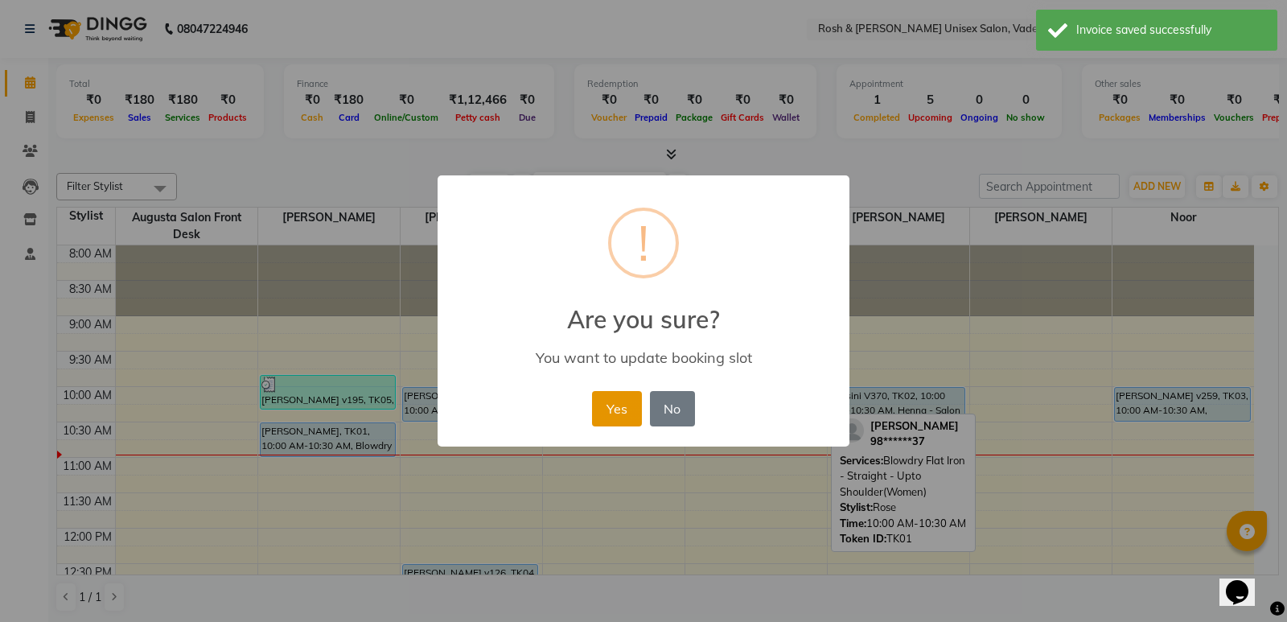
click at [626, 405] on button "Yes" at bounding box center [616, 408] width 49 height 35
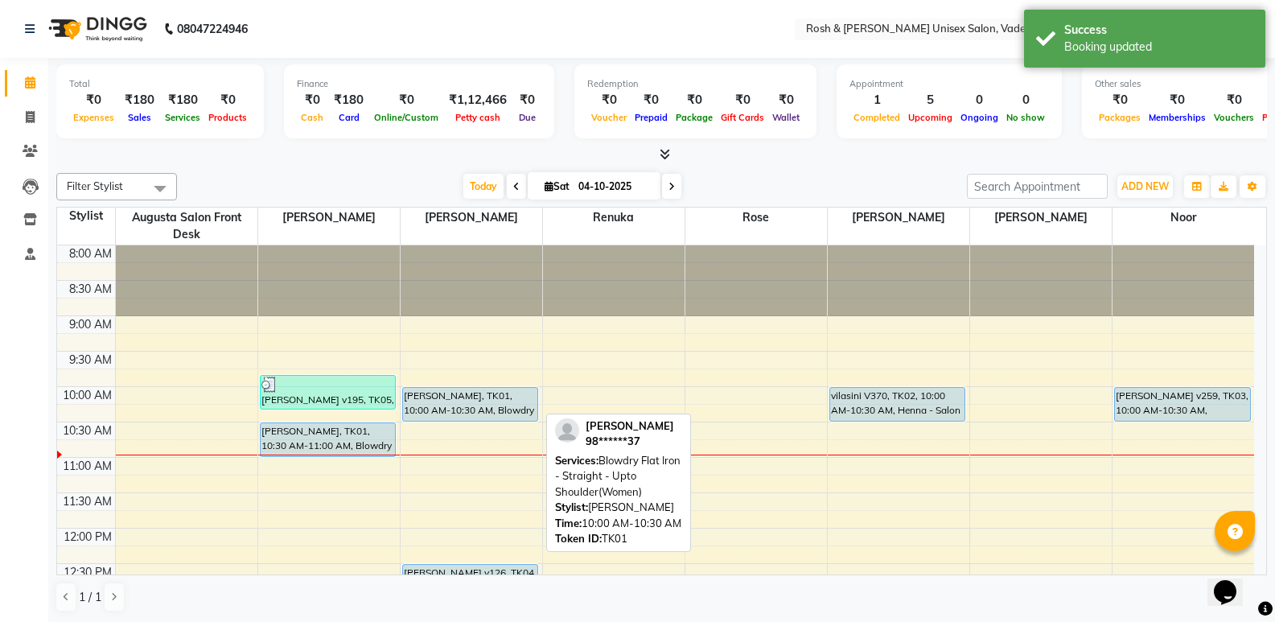
click at [495, 405] on div "[PERSON_NAME], TK01, 10:00 AM-10:30 AM, Blowdry Flat Iron - Straight - Upto Sho…" at bounding box center [470, 404] width 135 height 33
click at [458, 397] on div "[PERSON_NAME], TK01, 10:00 AM-10:30 AM, Blowdry Flat Iron - Straight - Upto Sho…" at bounding box center [470, 404] width 135 height 33
select select "5"
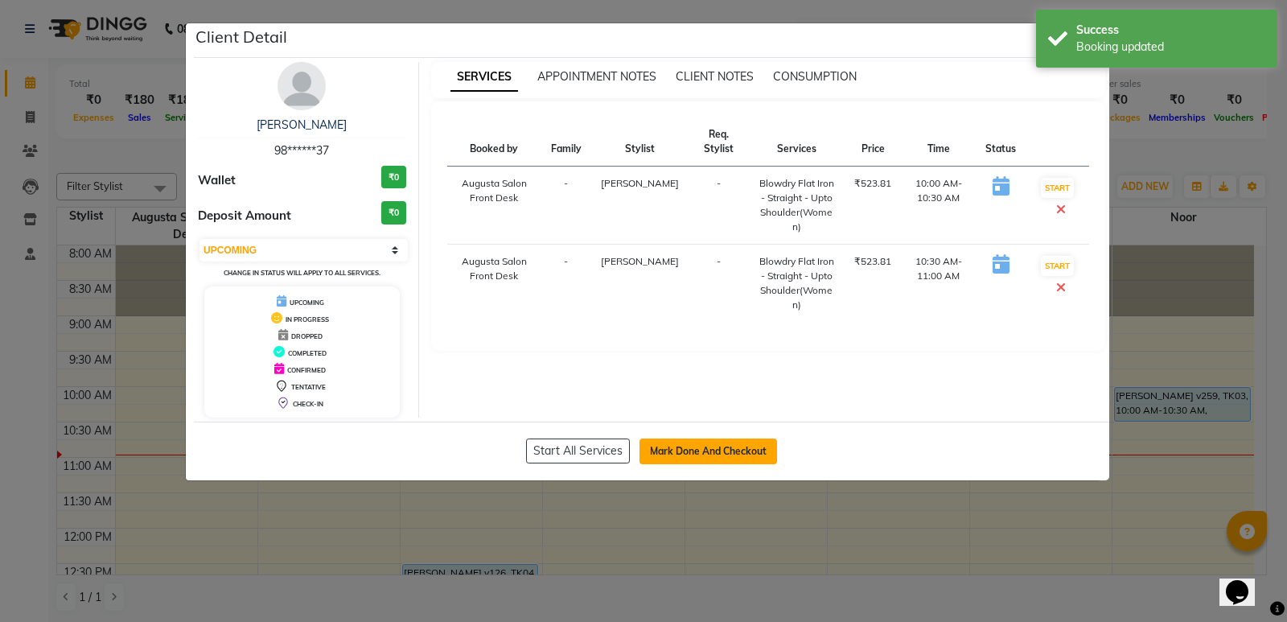
click at [672, 451] on button "Mark Done And Checkout" at bounding box center [708, 451] width 138 height 26
select select "8657"
select select "service"
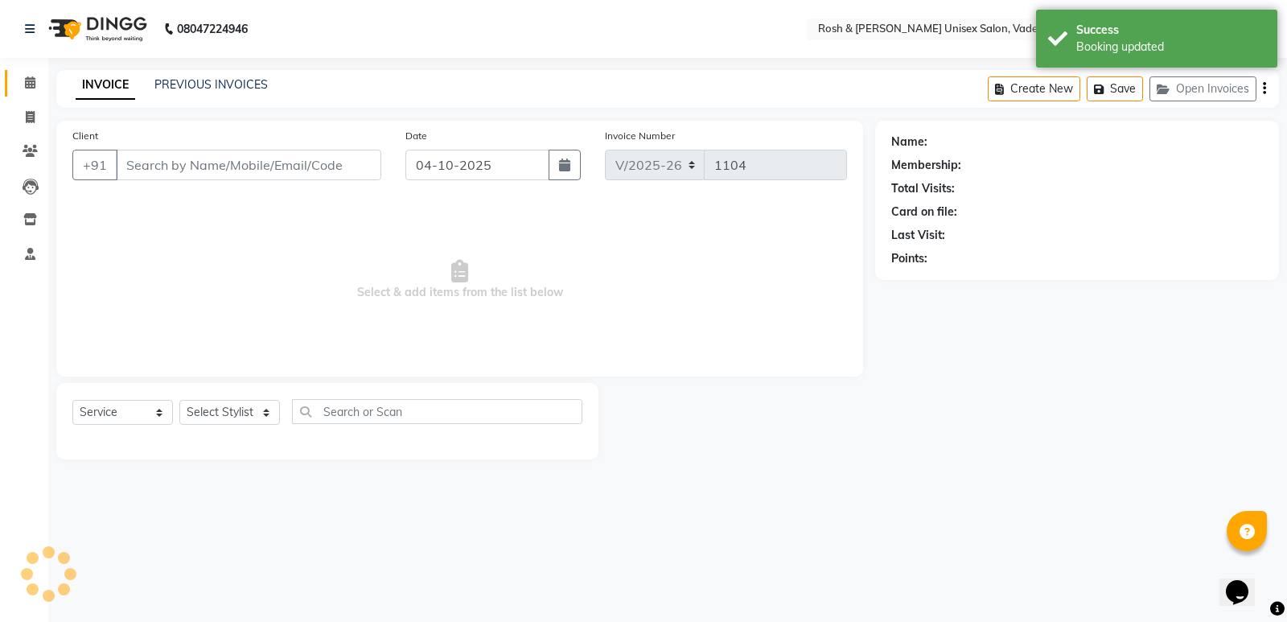
type input "98******37"
select select "87534"
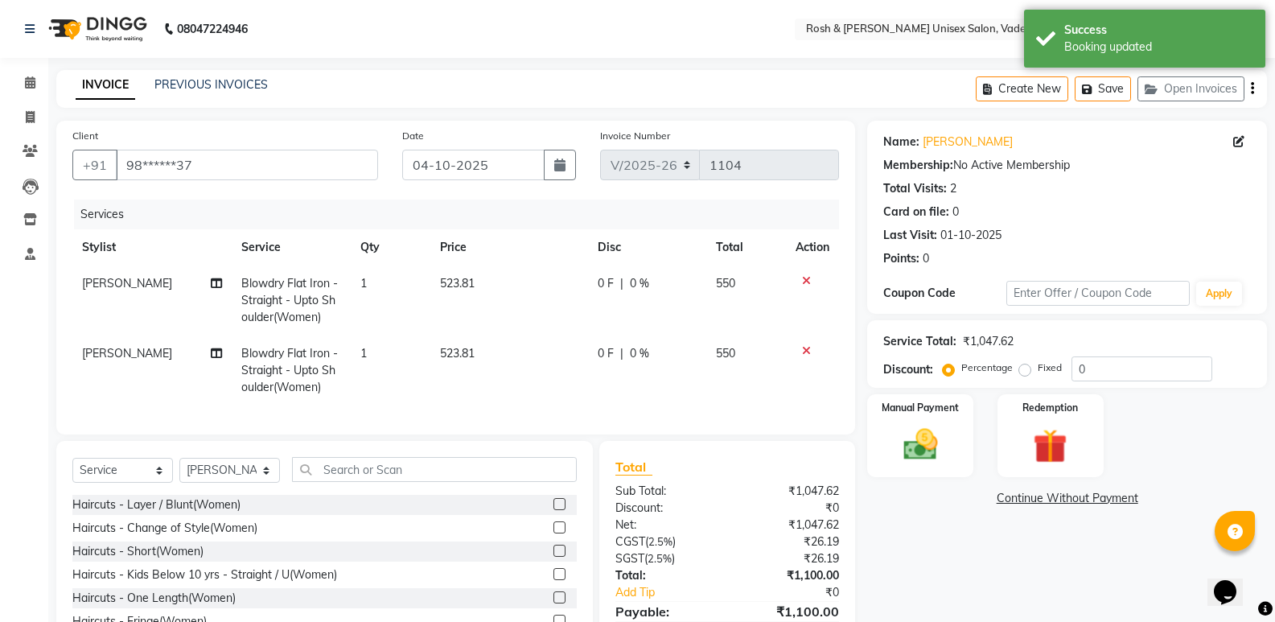
click at [808, 281] on icon at bounding box center [806, 280] width 9 height 11
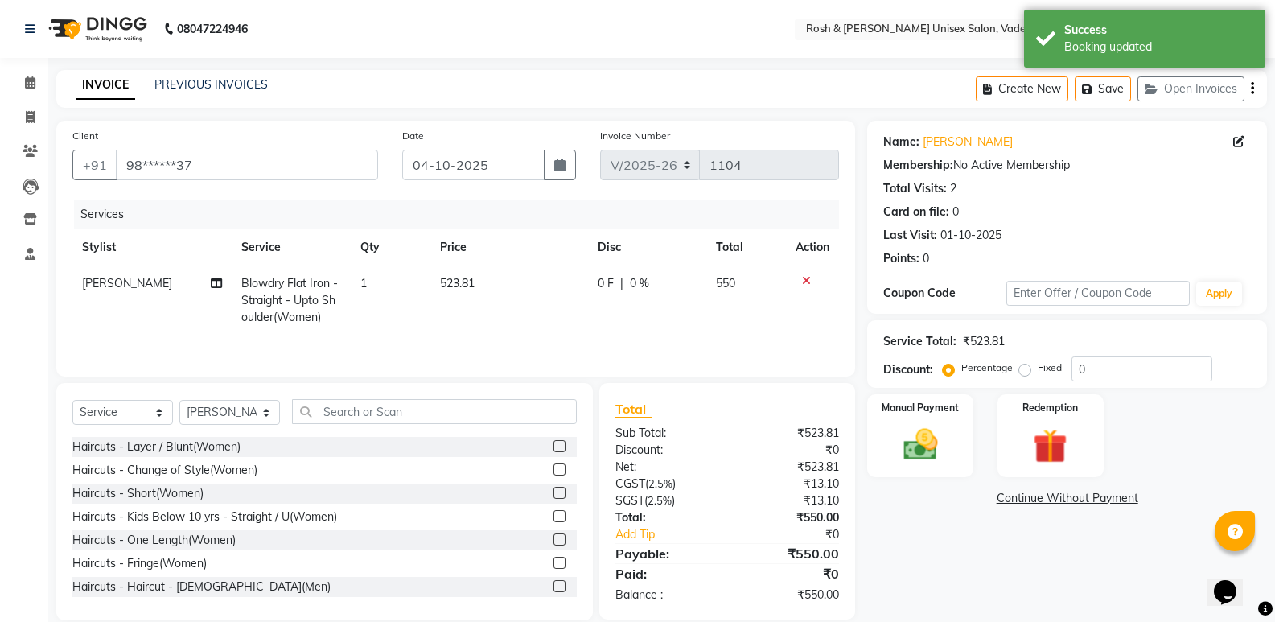
click at [808, 281] on icon at bounding box center [806, 280] width 9 height 11
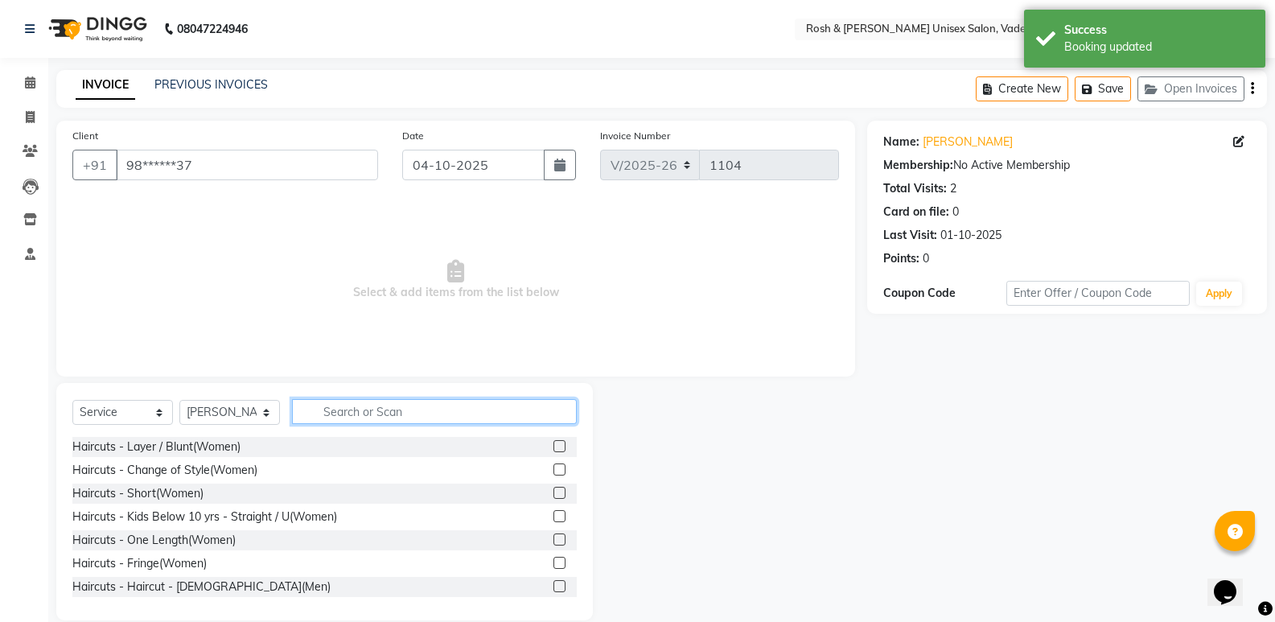
click at [390, 404] on input "text" at bounding box center [434, 411] width 285 height 25
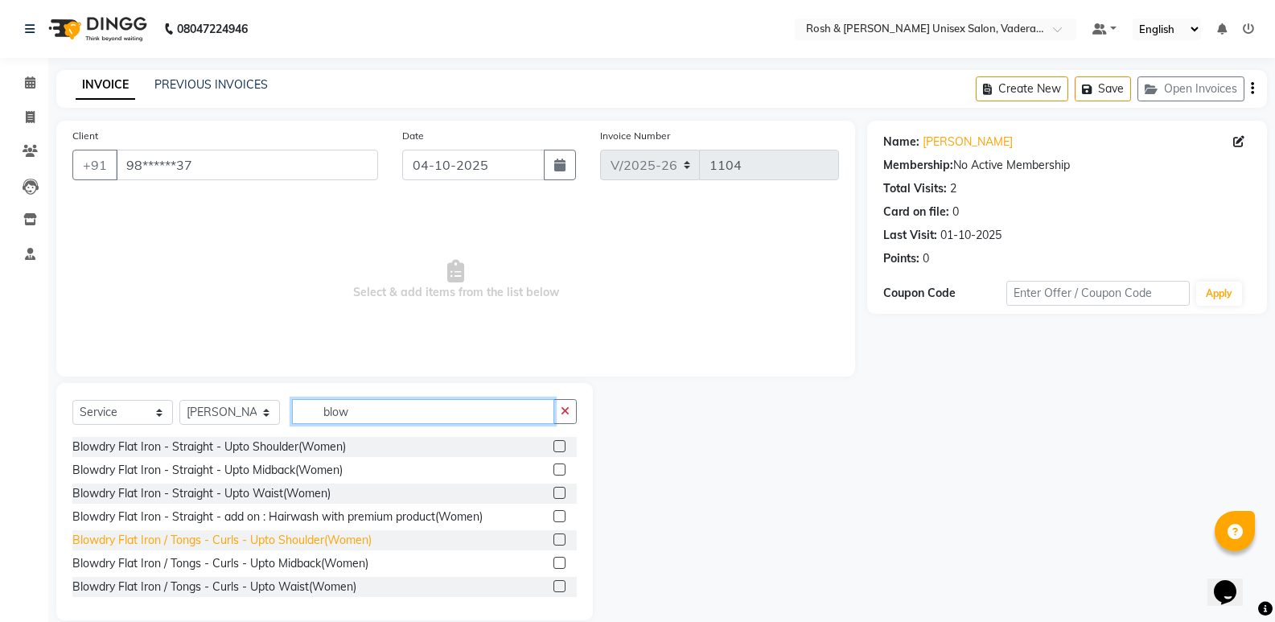
type input "blow"
click at [323, 537] on div "Blowdry Flat Iron / Tongs - Curls - Upto Shoulder(Women)" at bounding box center [221, 540] width 299 height 17
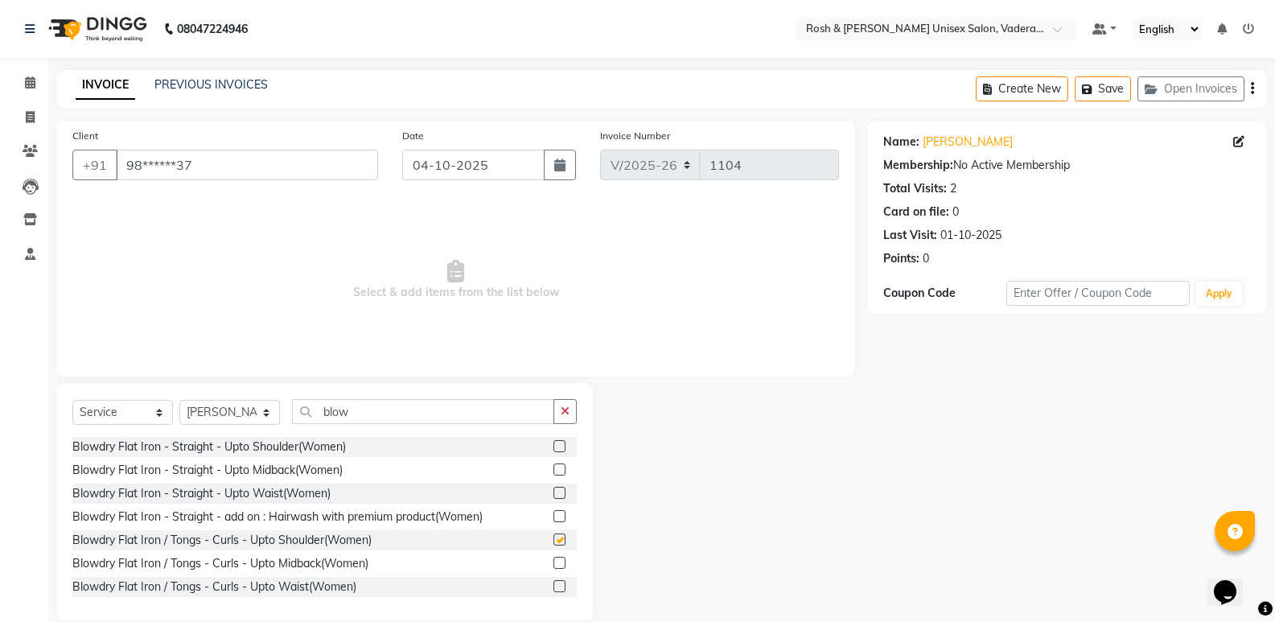
checkbox input "false"
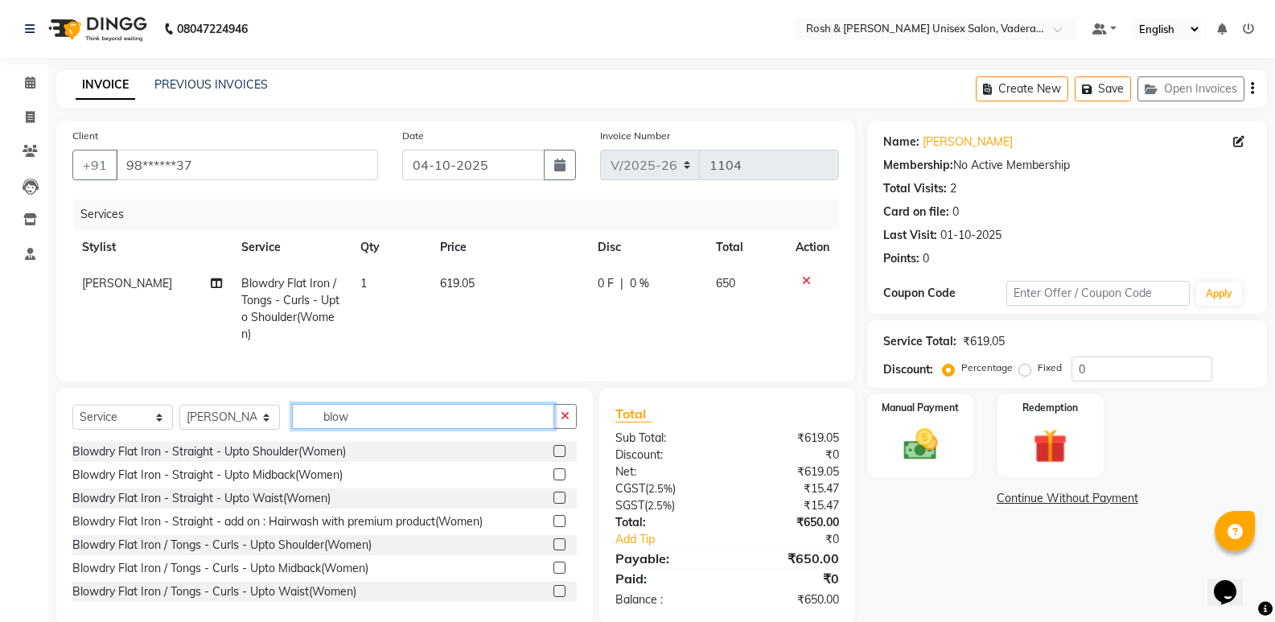
click at [392, 429] on input "blow" at bounding box center [423, 416] width 262 height 25
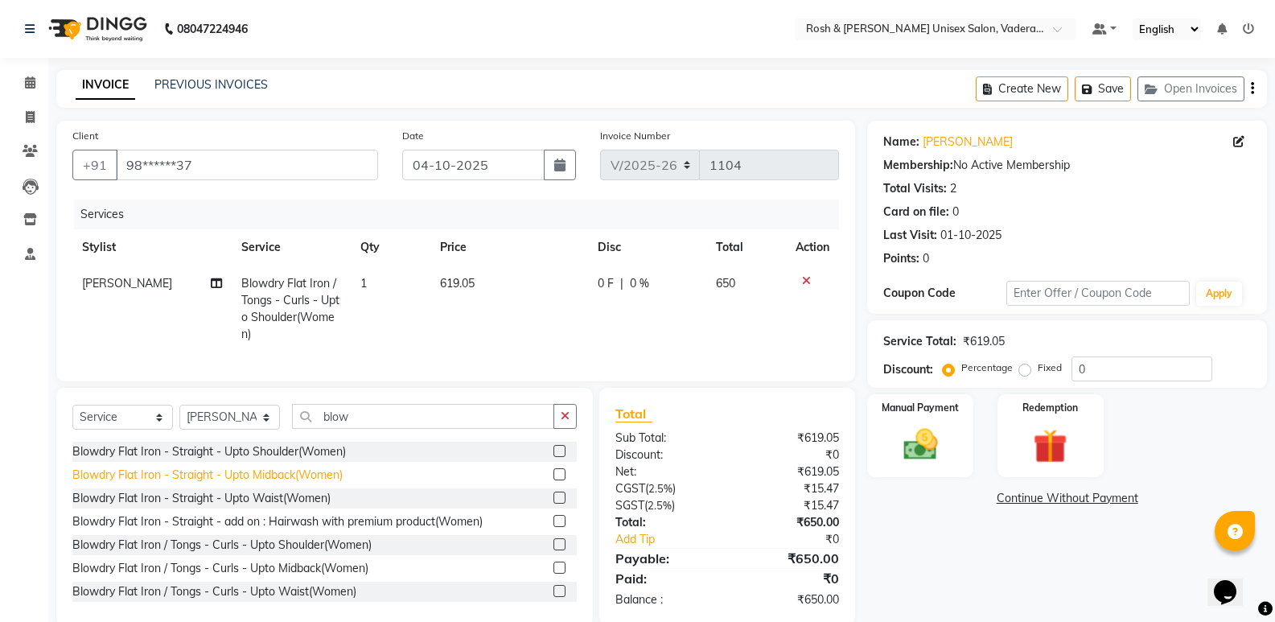
click at [263, 483] on div "Blowdry Flat Iron - Straight - Upto Midback(Women)" at bounding box center [207, 474] width 270 height 17
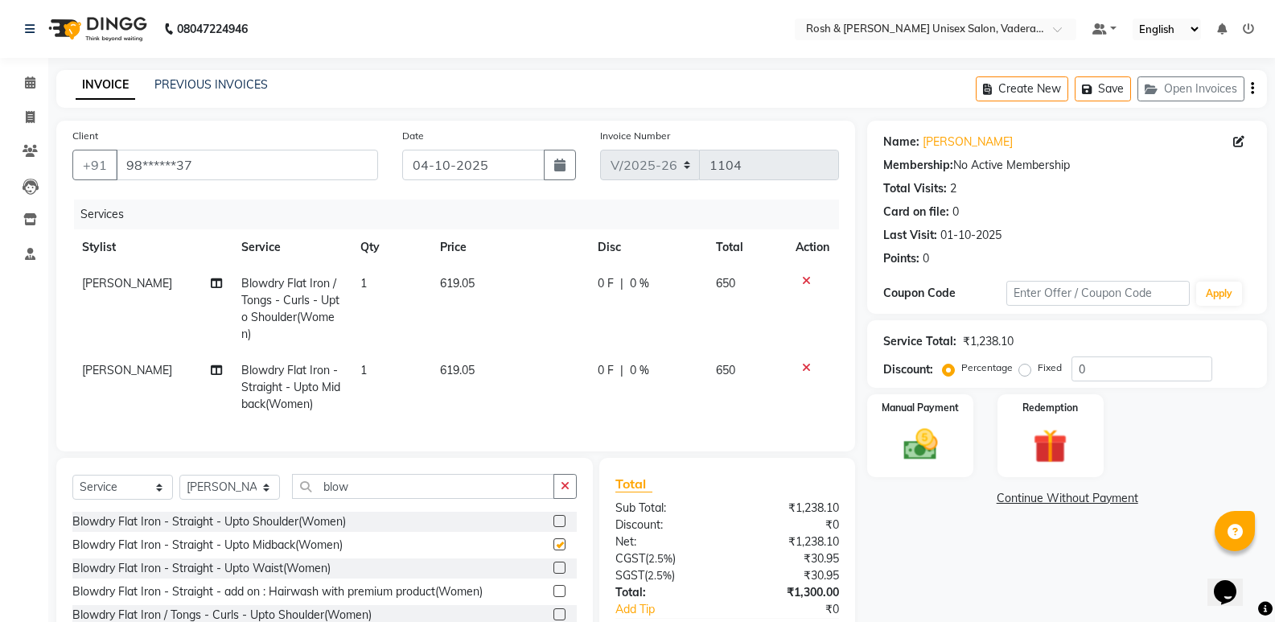
checkbox input "false"
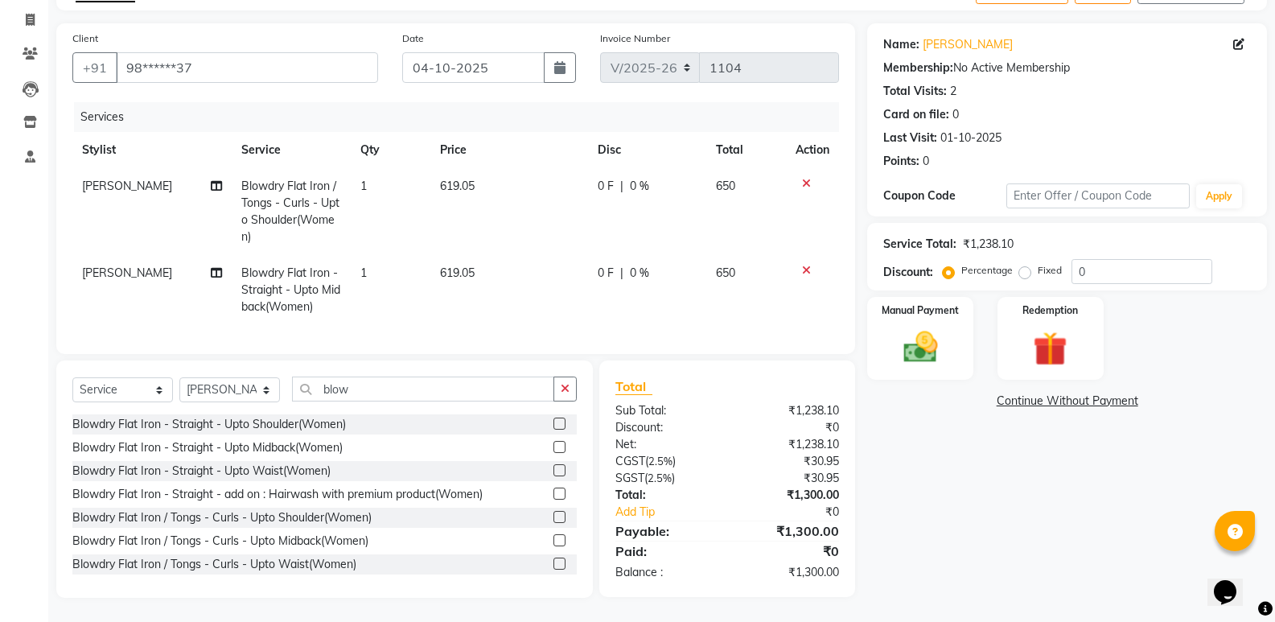
scroll to position [109, 0]
click at [806, 255] on td at bounding box center [812, 290] width 53 height 70
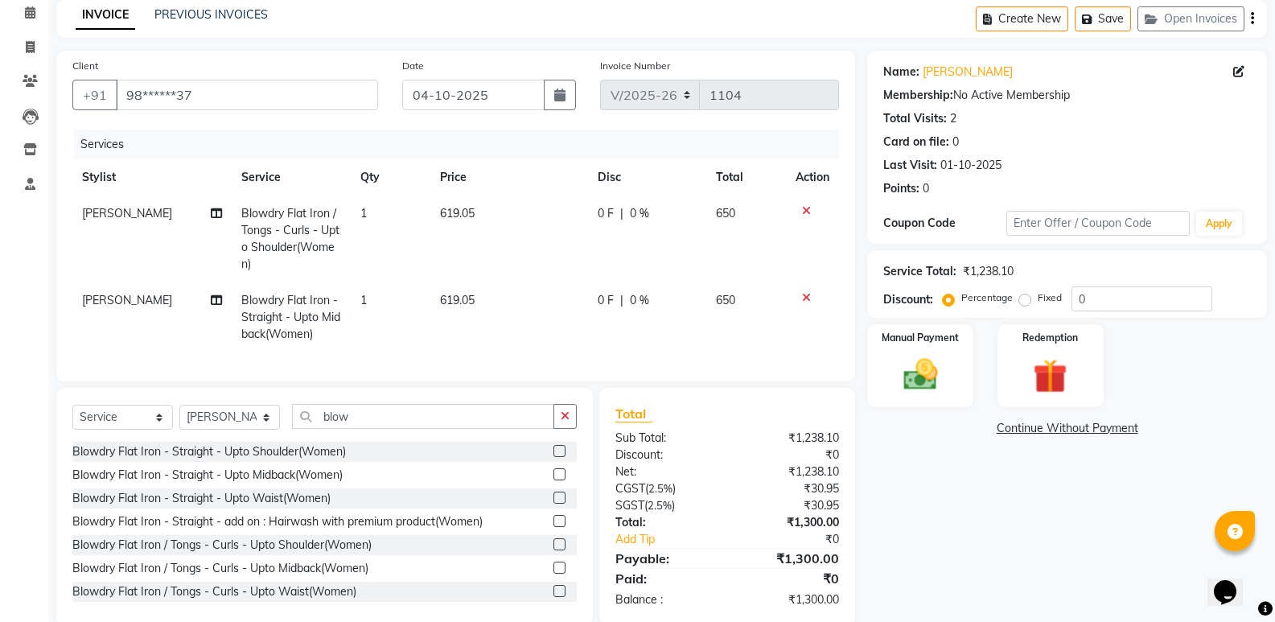
scroll to position [0, 0]
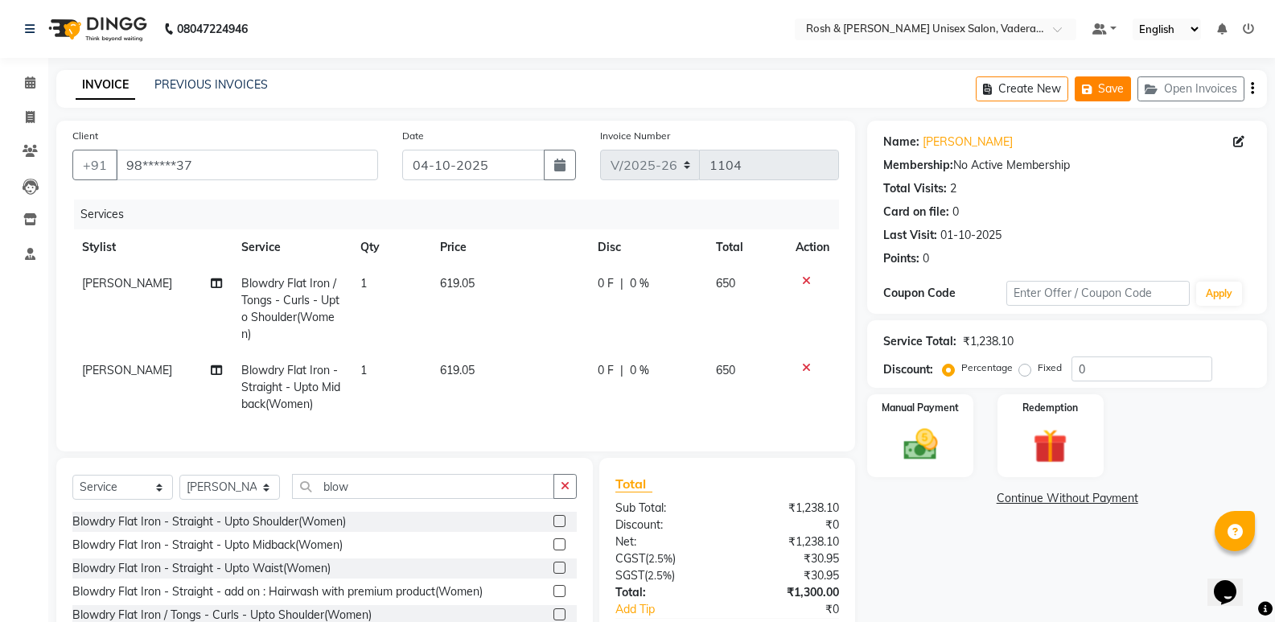
click at [1086, 89] on icon "button" at bounding box center [1090, 89] width 16 height 11
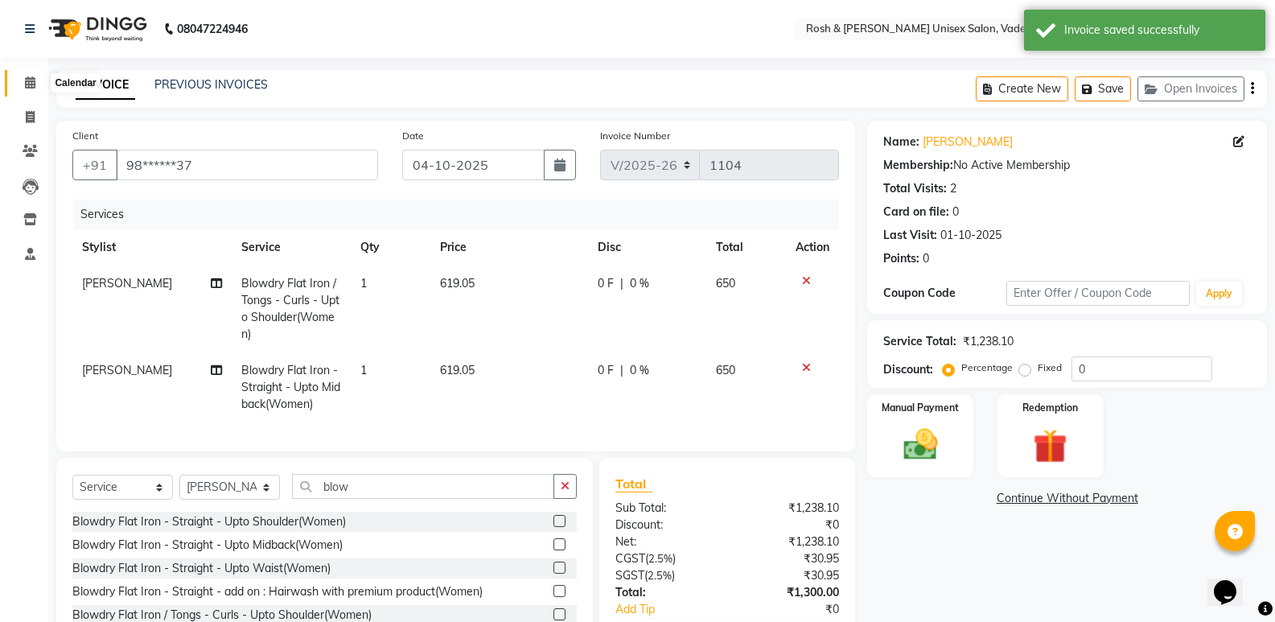
click at [22, 84] on span at bounding box center [30, 83] width 28 height 18
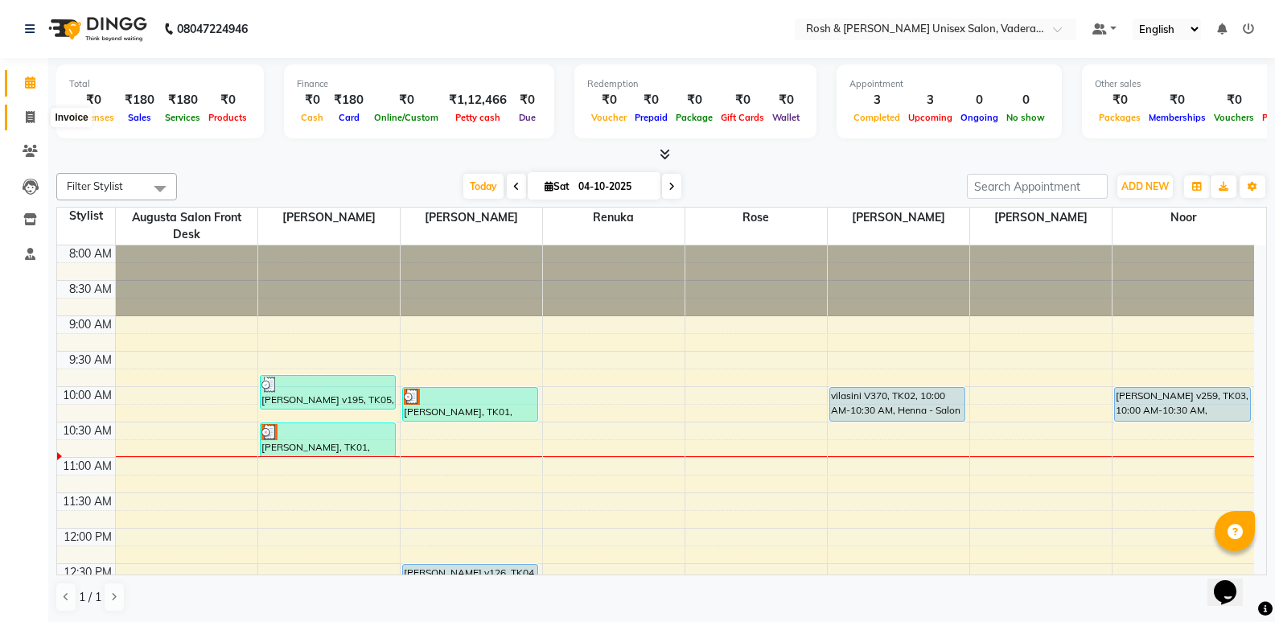
click at [21, 109] on span at bounding box center [30, 118] width 28 height 18
select select "8657"
select select "service"
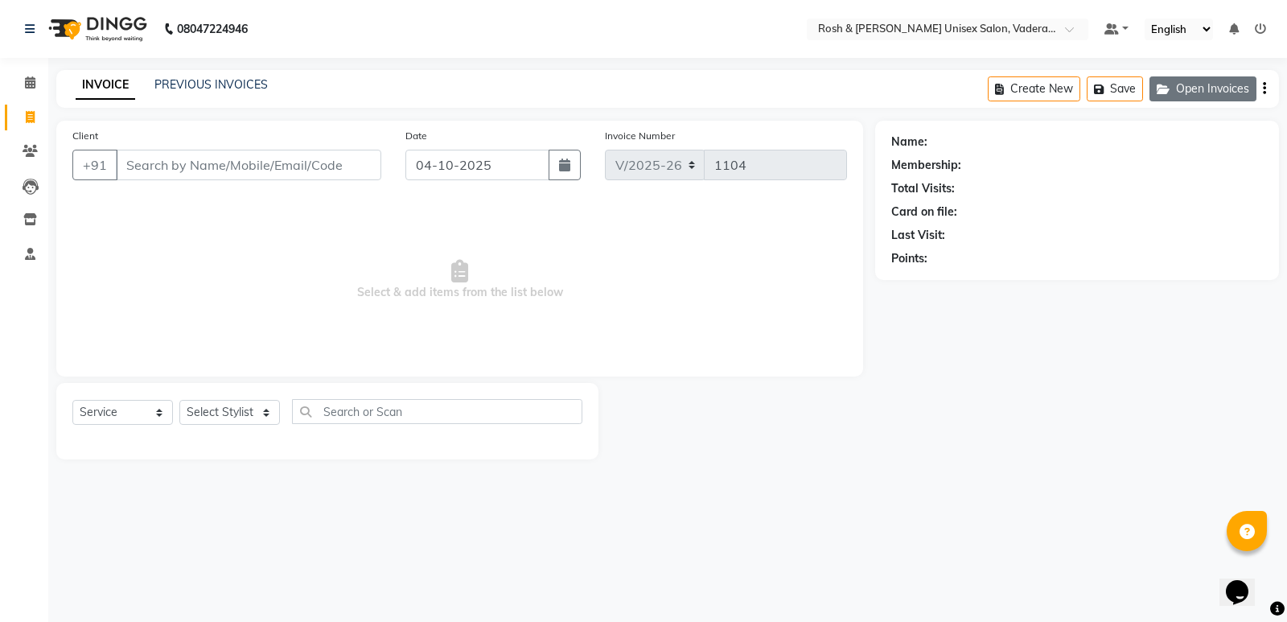
click at [1201, 88] on button "Open Invoices" at bounding box center [1202, 88] width 107 height 25
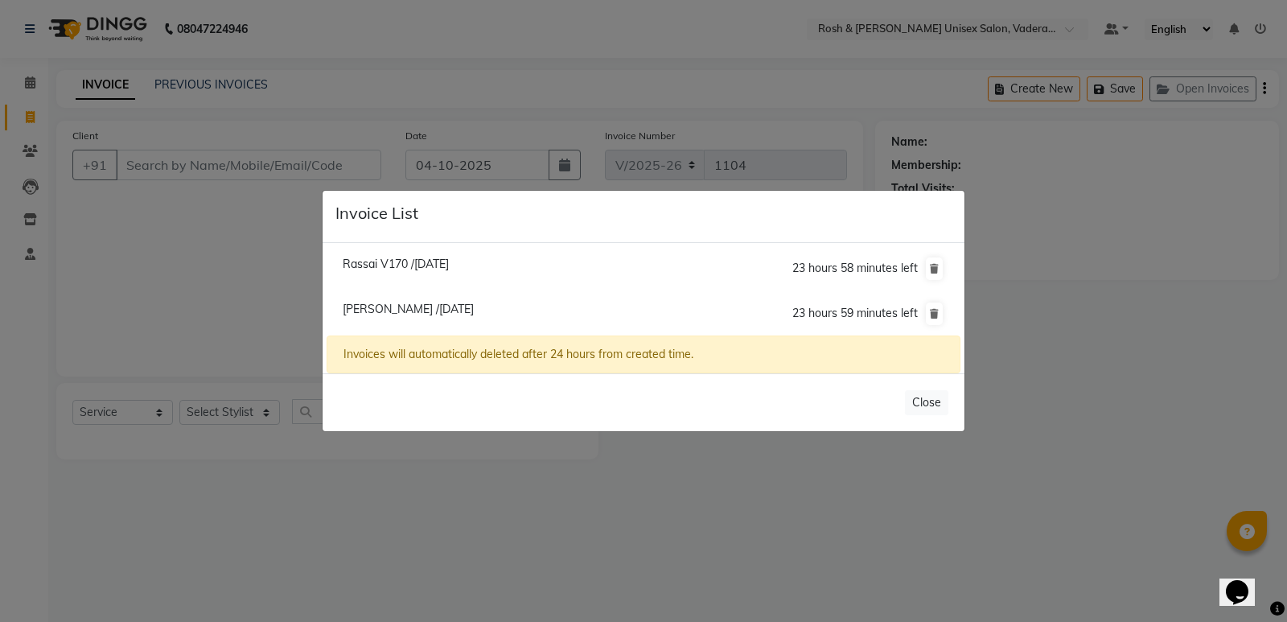
click at [417, 312] on span "[PERSON_NAME] /[DATE]" at bounding box center [408, 309] width 131 height 14
type input "98******37"
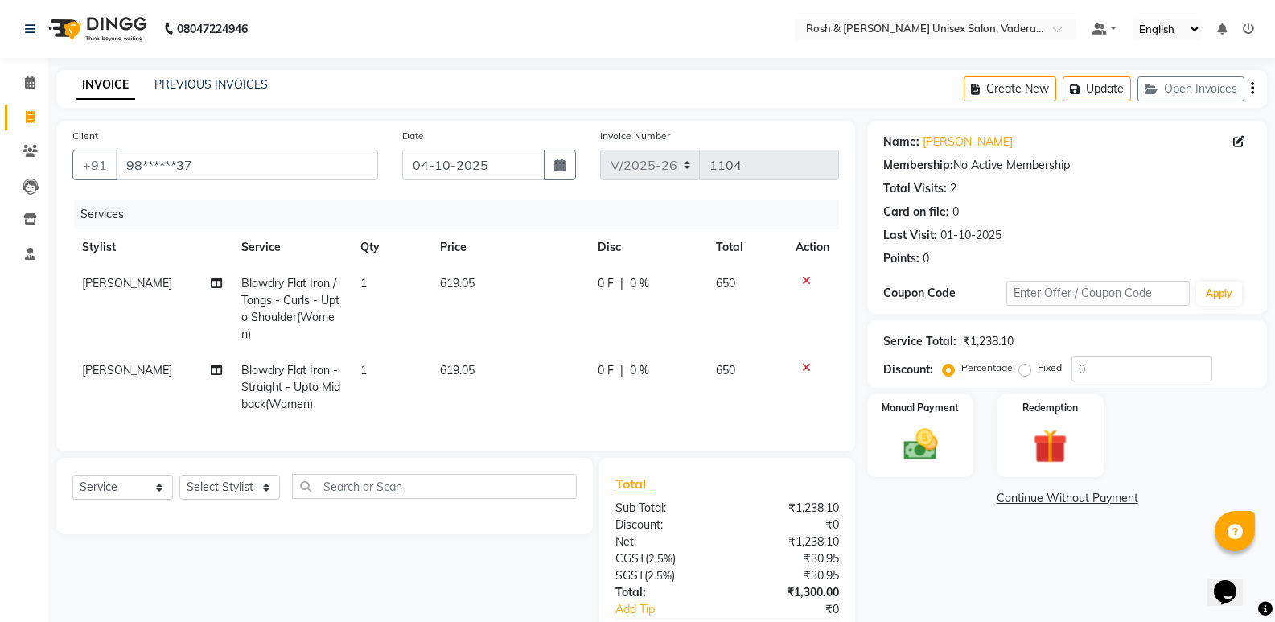
scroll to position [109, 0]
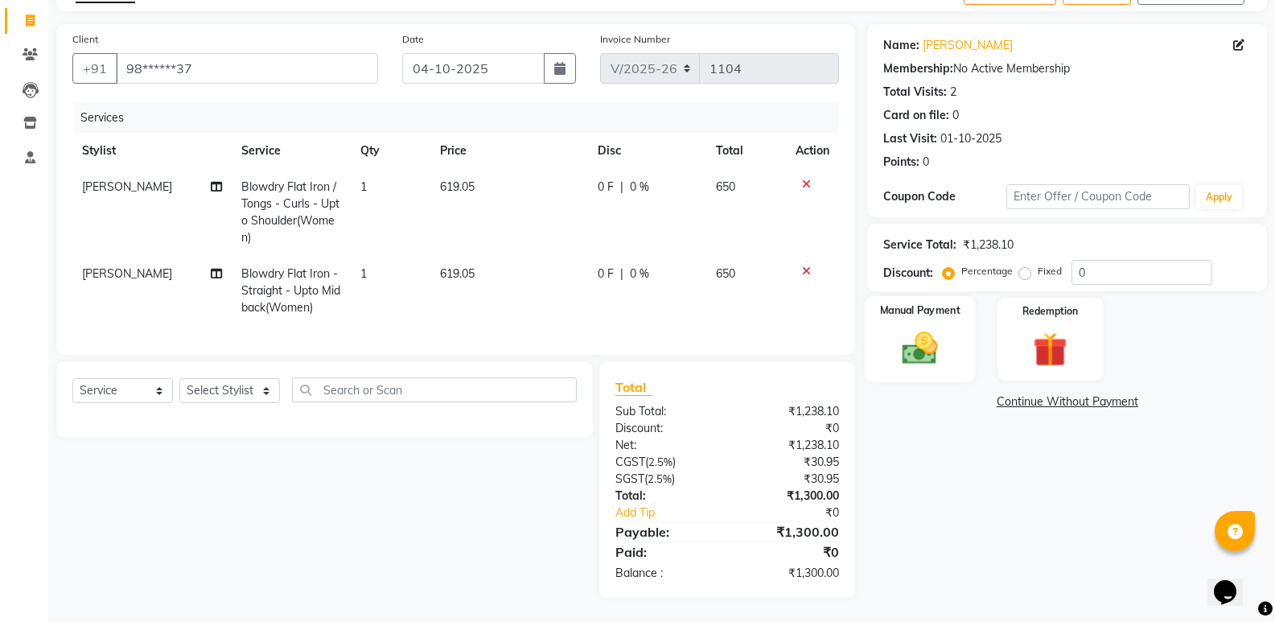
click at [947, 353] on img at bounding box center [919, 347] width 57 height 41
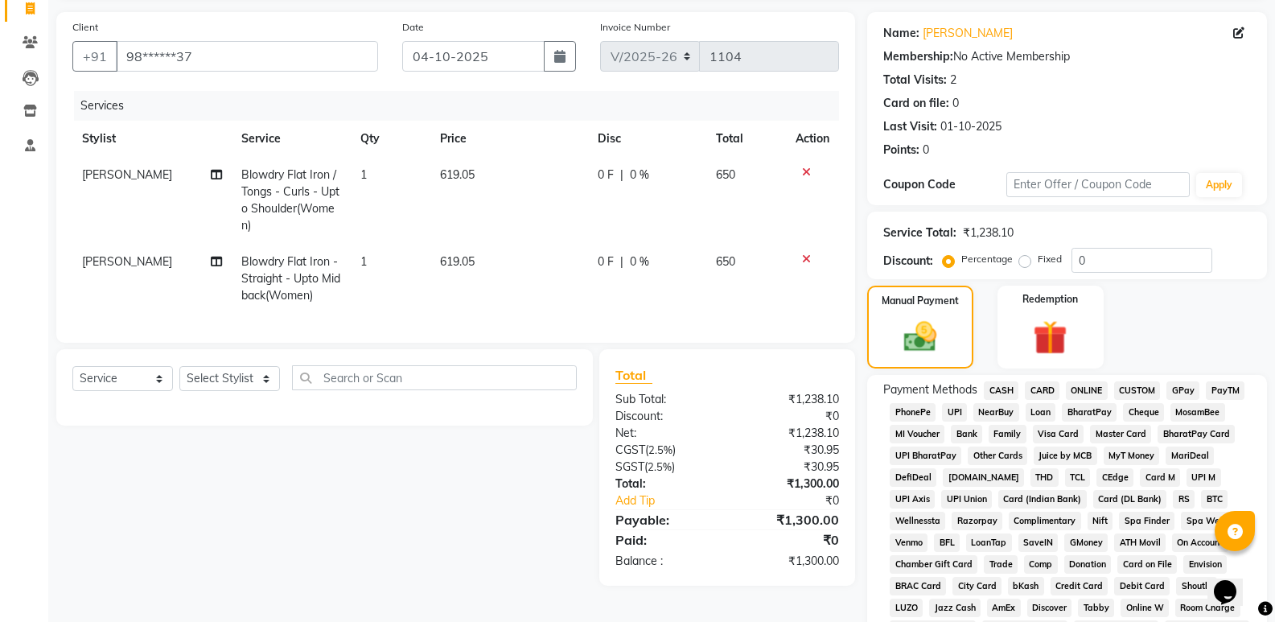
click at [957, 410] on span "UPI" at bounding box center [954, 412] width 25 height 18
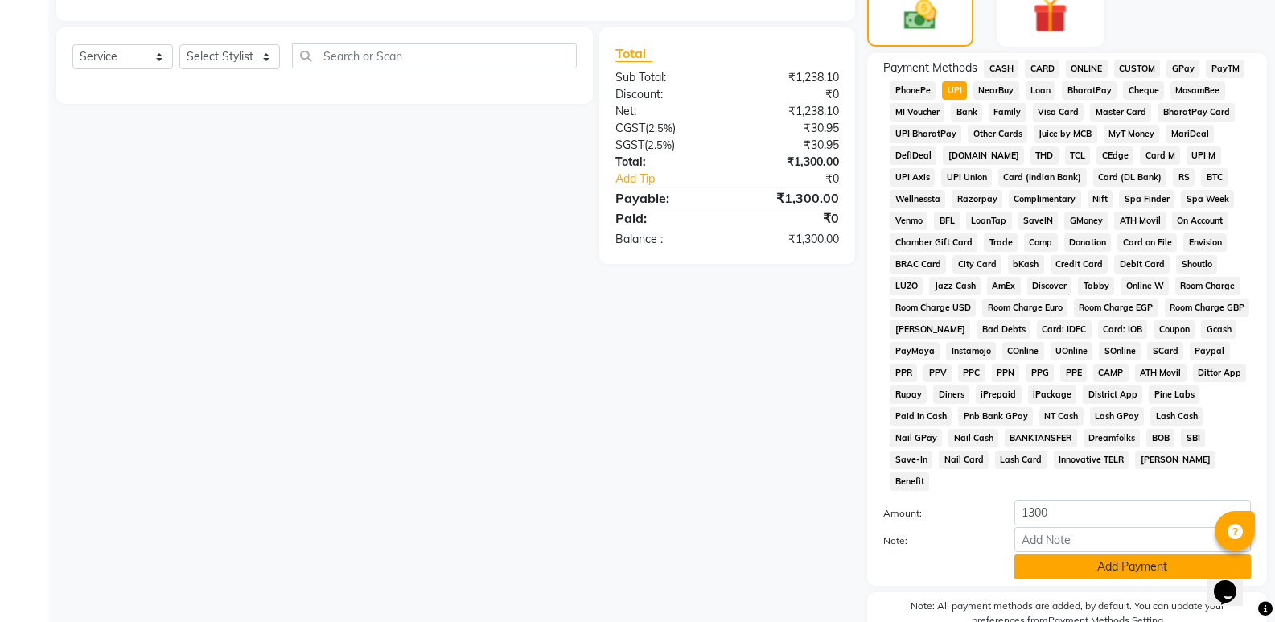
click at [1090, 554] on button "Add Payment" at bounding box center [1132, 566] width 236 height 25
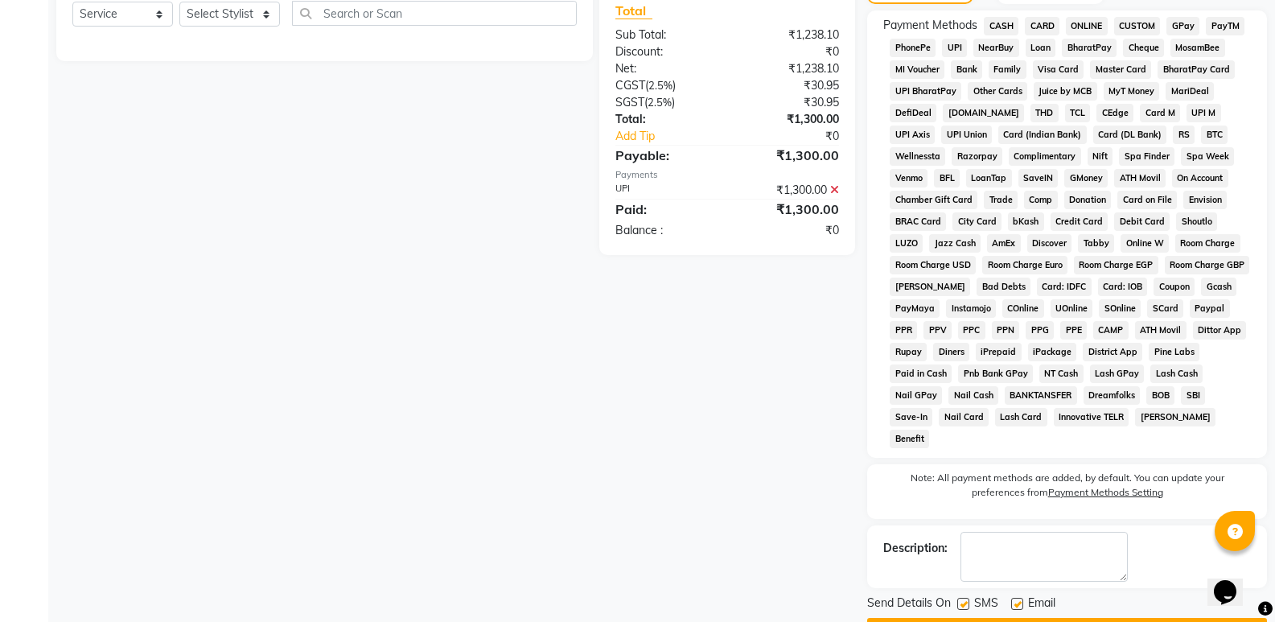
scroll to position [496, 0]
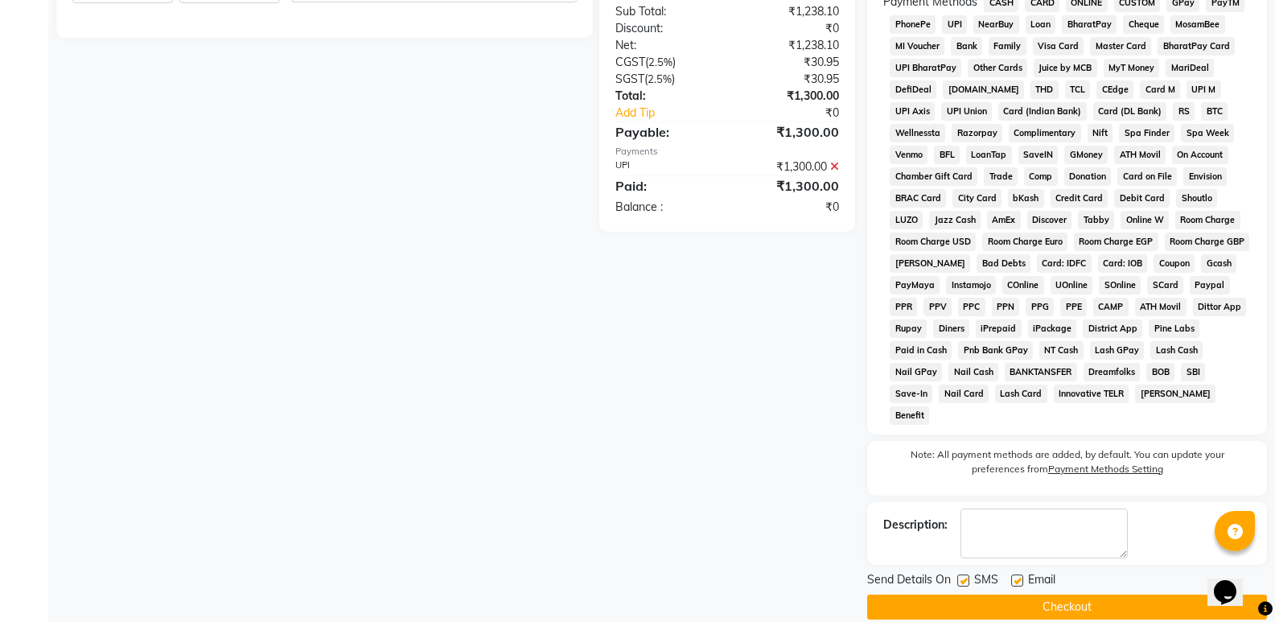
click at [1058, 594] on button "Checkout" at bounding box center [1067, 606] width 400 height 25
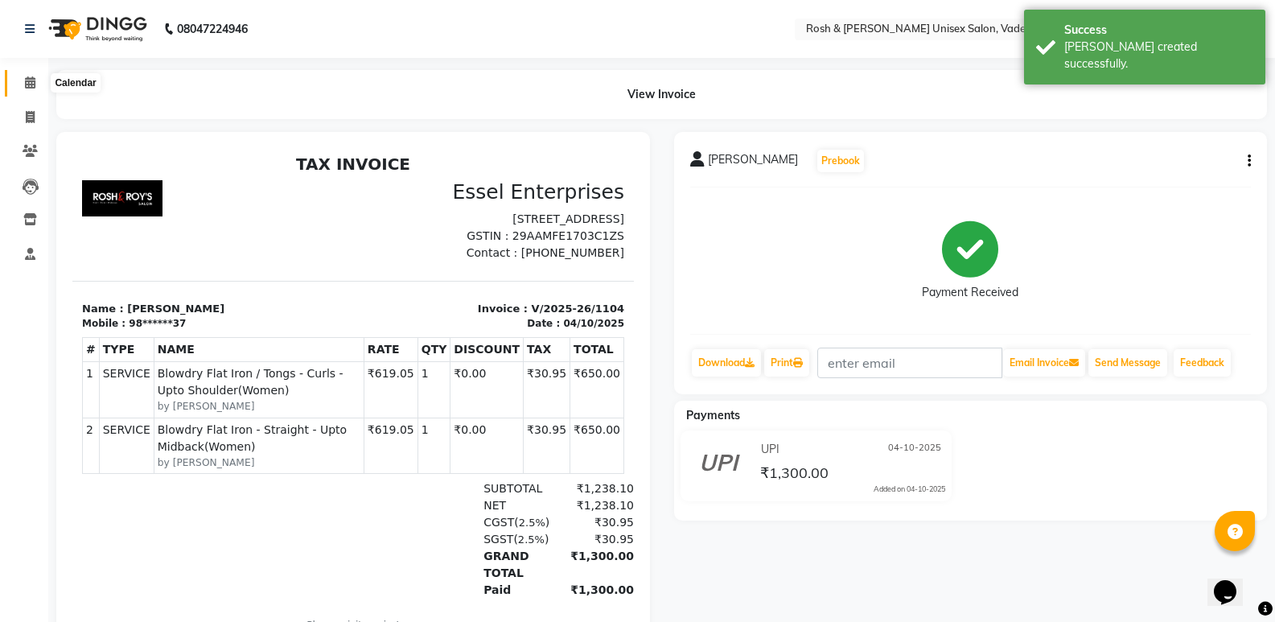
click at [35, 86] on icon at bounding box center [30, 82] width 10 height 12
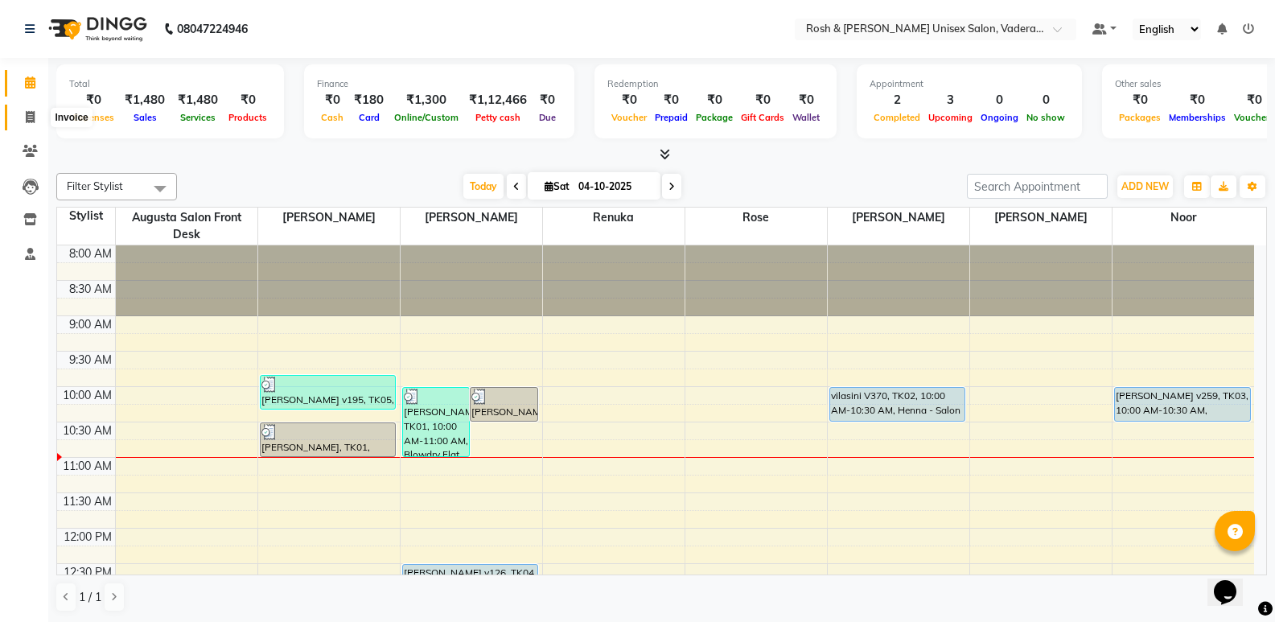
click at [33, 121] on icon at bounding box center [30, 117] width 9 height 12
select select "8657"
select select "service"
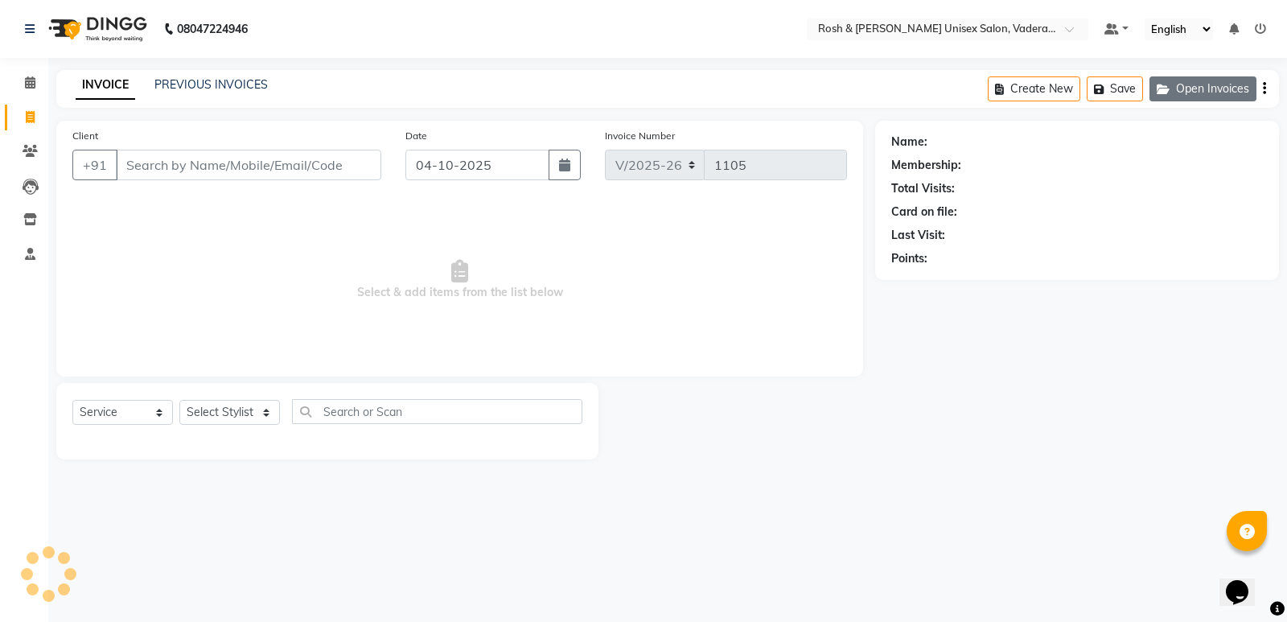
click at [1181, 90] on button "Open Invoices" at bounding box center [1202, 88] width 107 height 25
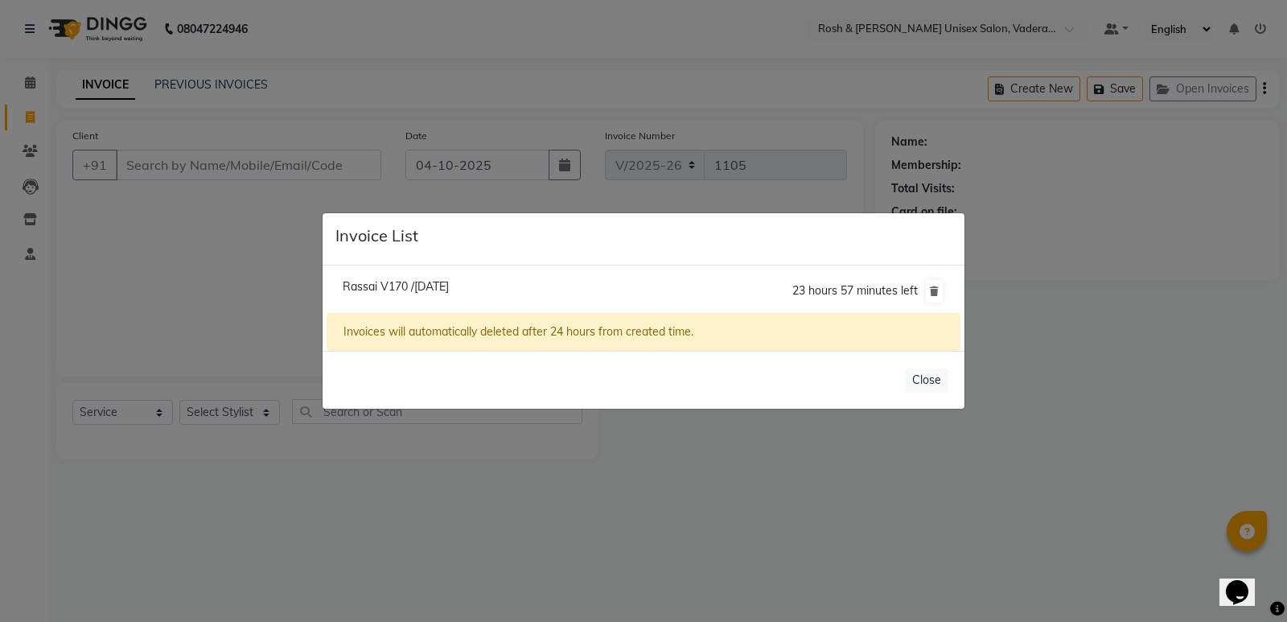
click at [445, 283] on span "Rassai V170 /[DATE]" at bounding box center [396, 286] width 106 height 14
type input "93******03"
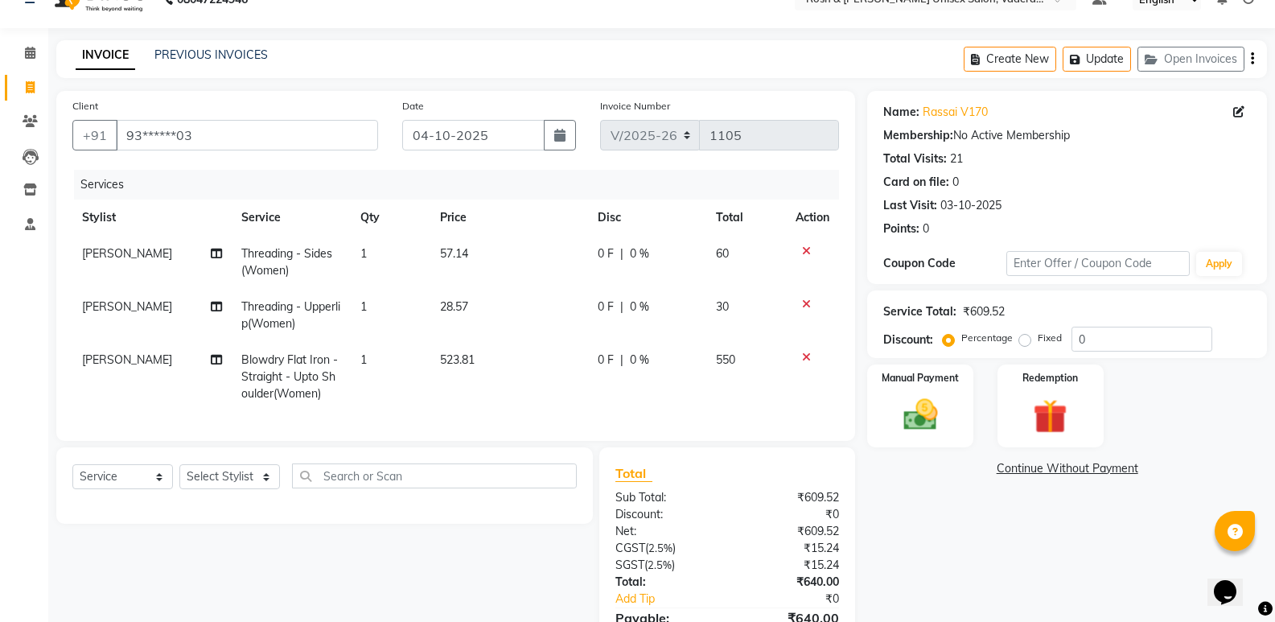
scroll to position [80, 0]
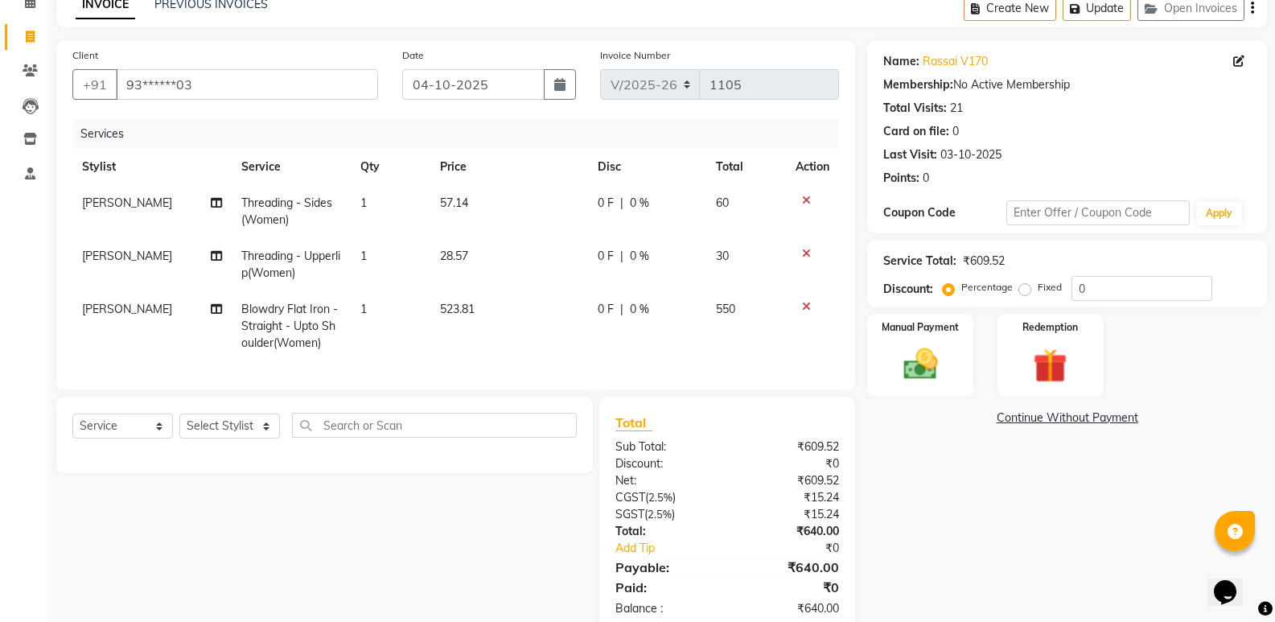
click at [804, 305] on icon at bounding box center [806, 306] width 9 height 11
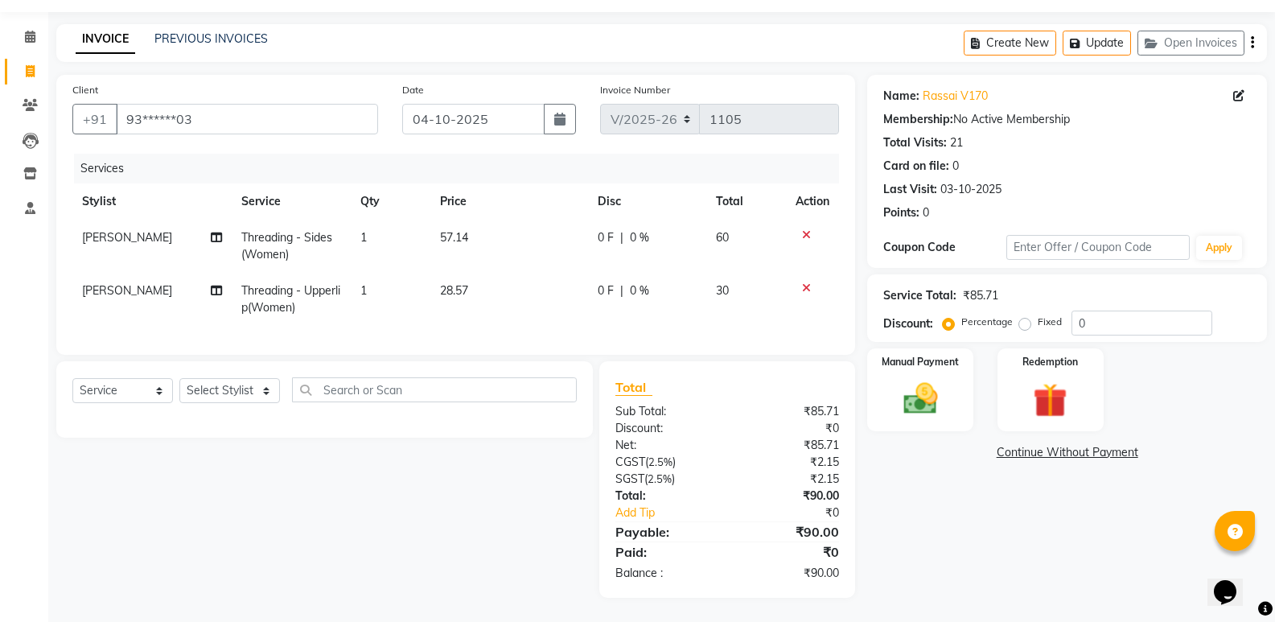
scroll to position [58, 0]
click at [231, 388] on select "Select Stylist Augusta Salon Front Desk [PERSON_NAME] [PERSON_NAME] Renuka Repo…" at bounding box center [229, 390] width 101 height 25
select select "87534"
click at [179, 378] on select "Select Stylist Augusta Salon Front Desk [PERSON_NAME] [PERSON_NAME] Renuka Repo…" at bounding box center [229, 390] width 101 height 25
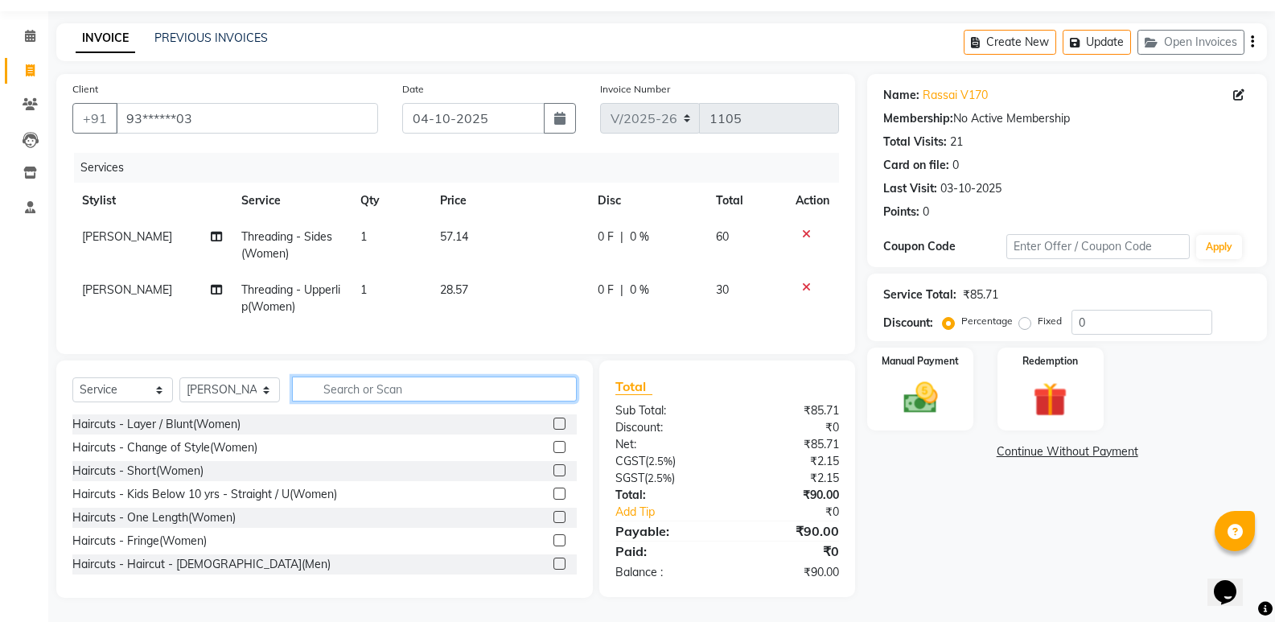
click at [352, 395] on input "text" at bounding box center [434, 388] width 285 height 25
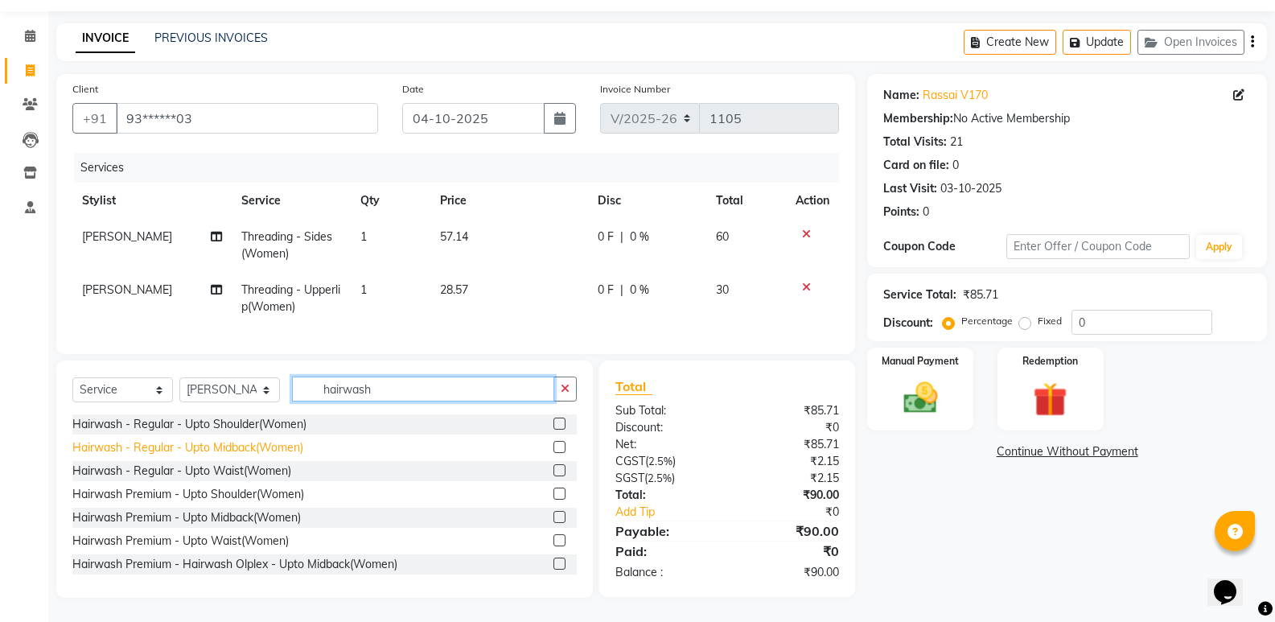
type input "hairwash"
click at [286, 445] on div "Hairwash - Regular - Upto Midback(Women)" at bounding box center [187, 447] width 231 height 17
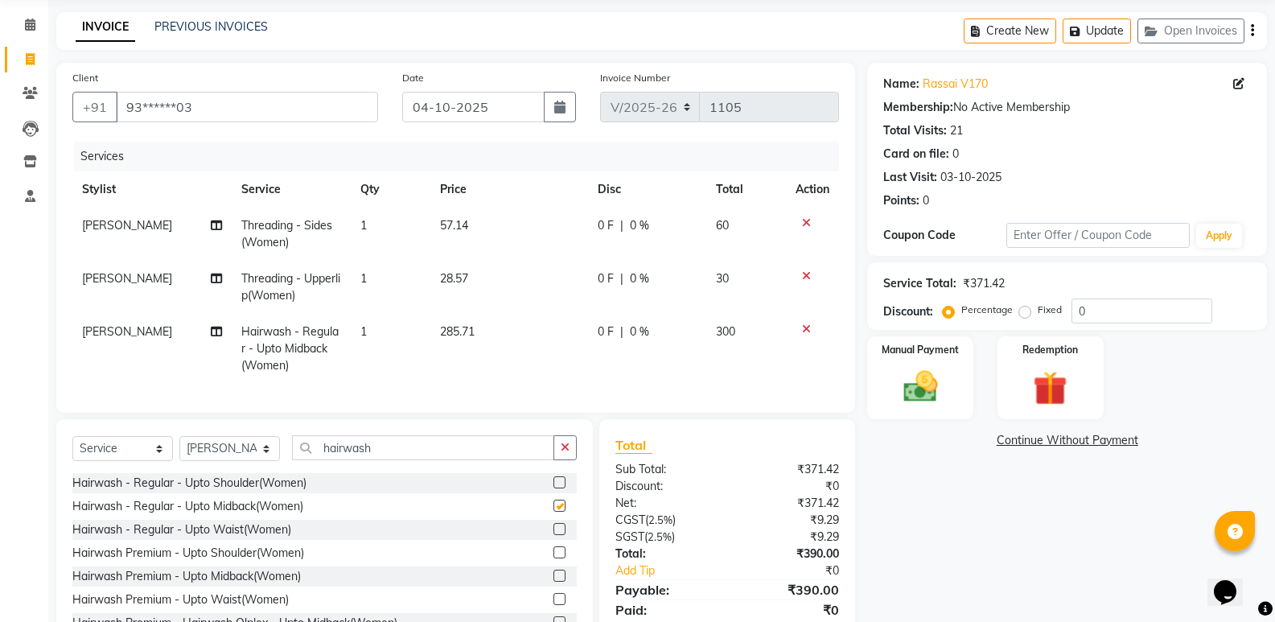
checkbox input "false"
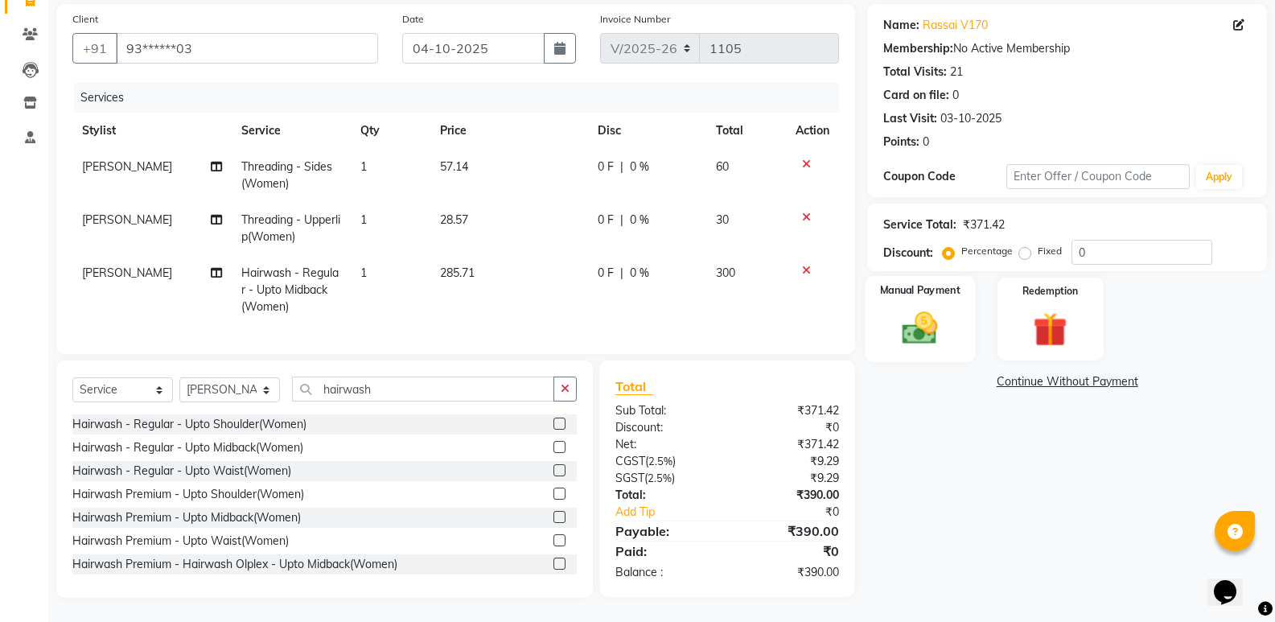
click at [943, 322] on img at bounding box center [919, 327] width 57 height 41
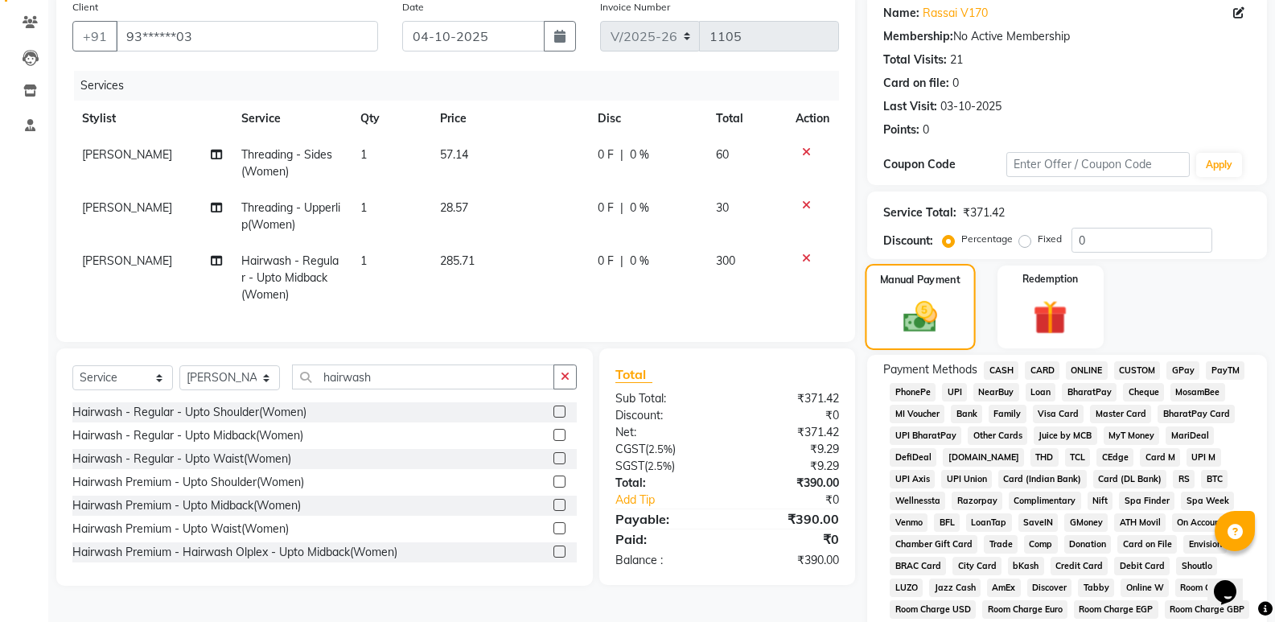
scroll to position [48, 0]
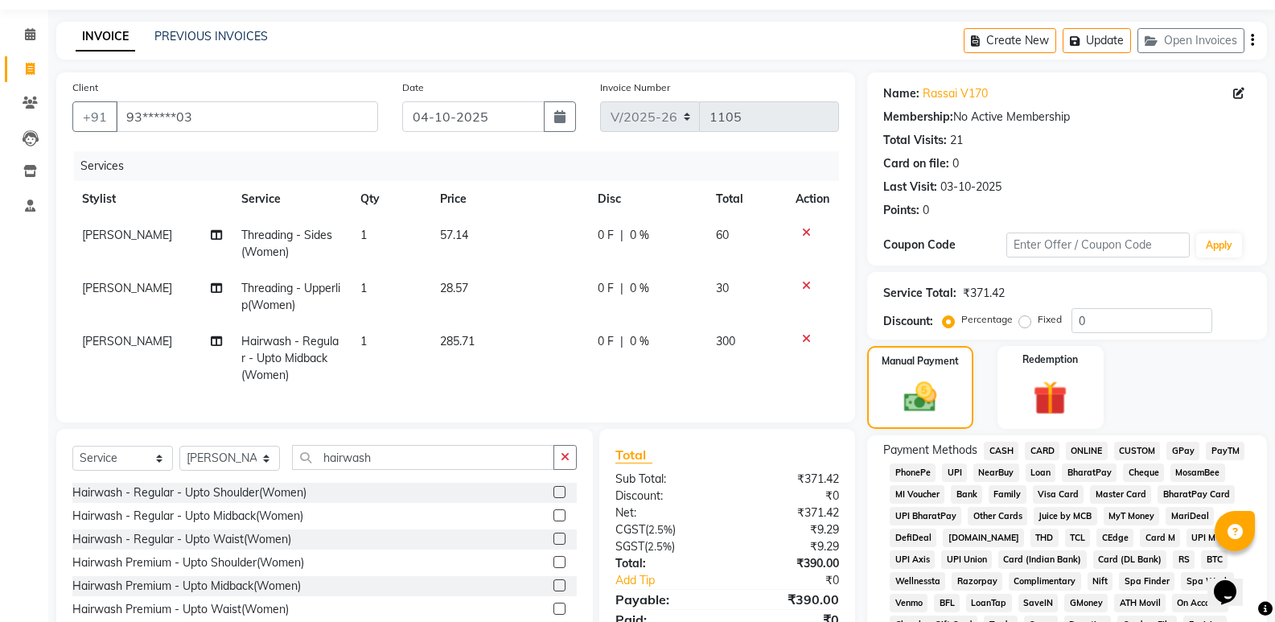
click at [947, 477] on span "UPI" at bounding box center [954, 472] width 25 height 18
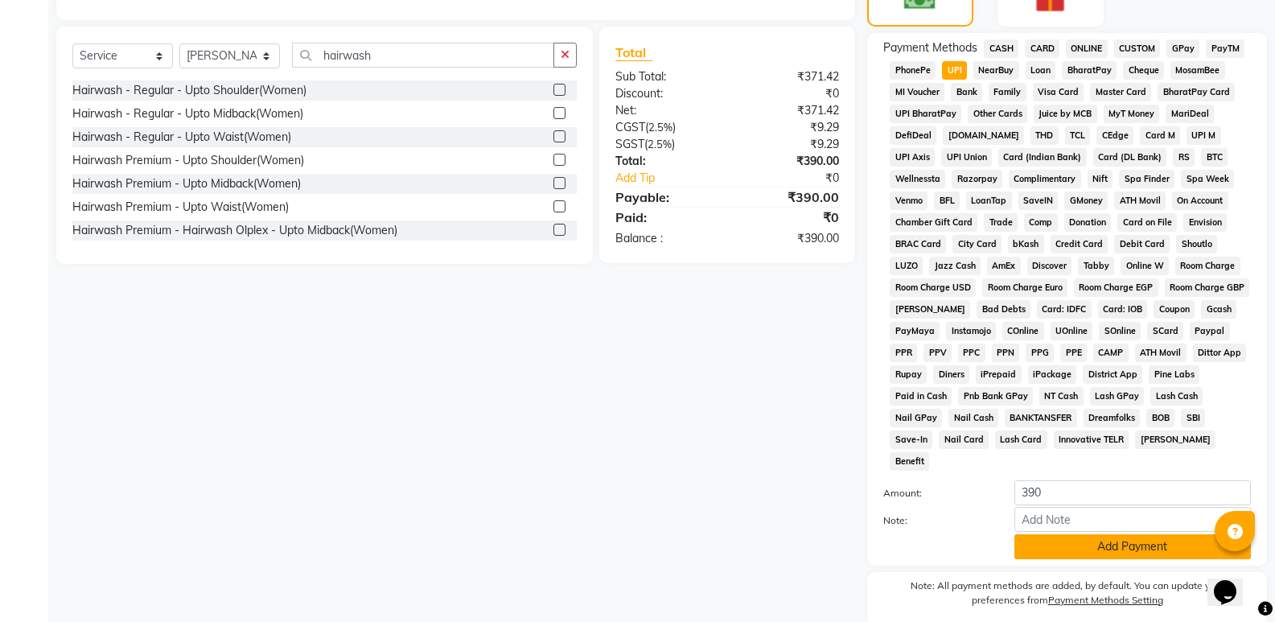
click at [1109, 534] on button "Add Payment" at bounding box center [1132, 546] width 236 height 25
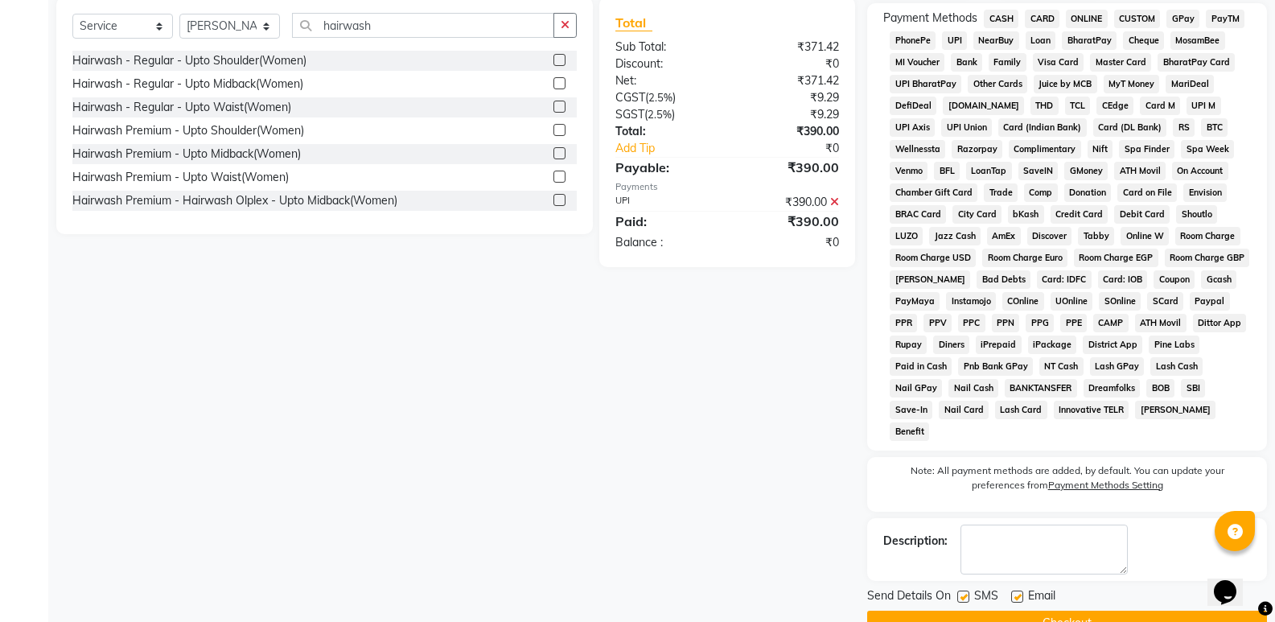
scroll to position [496, 0]
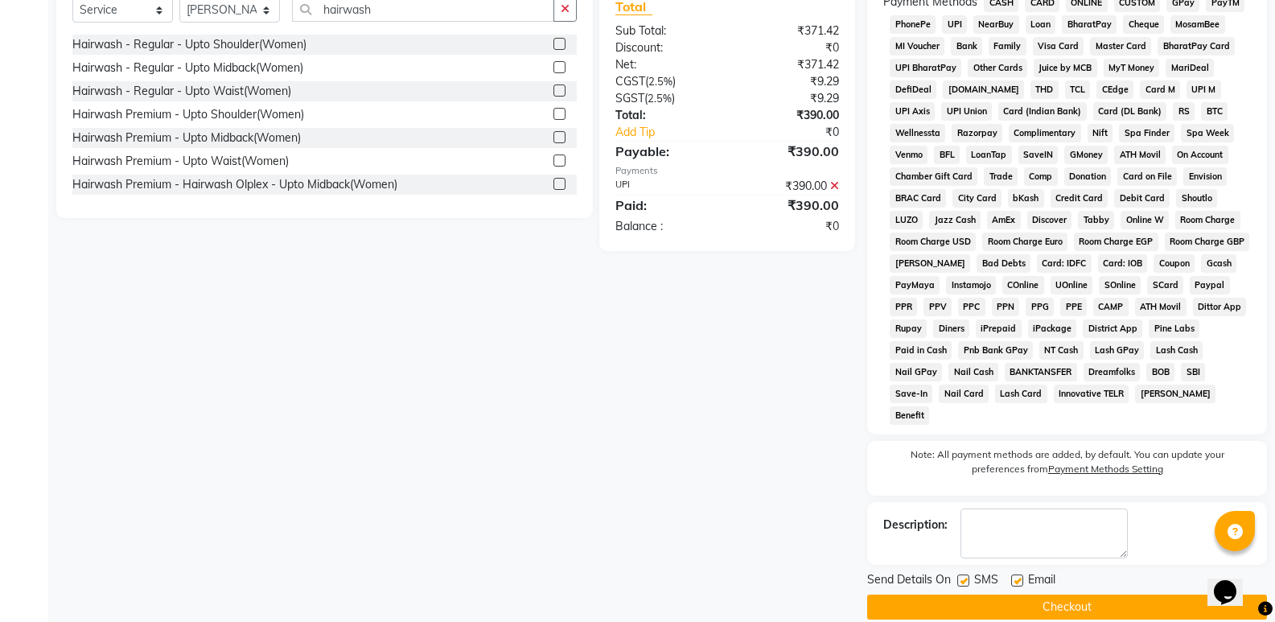
click at [1118, 594] on button "Checkout" at bounding box center [1067, 606] width 400 height 25
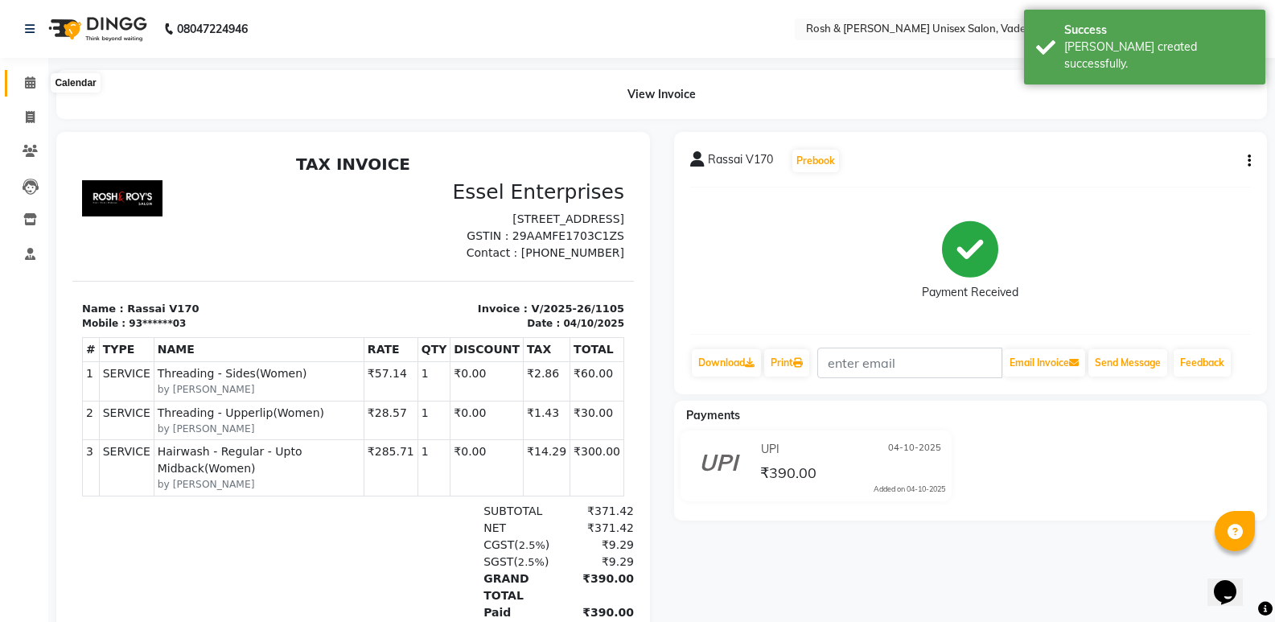
click at [40, 76] on span at bounding box center [30, 83] width 28 height 18
